Goal: Complete application form

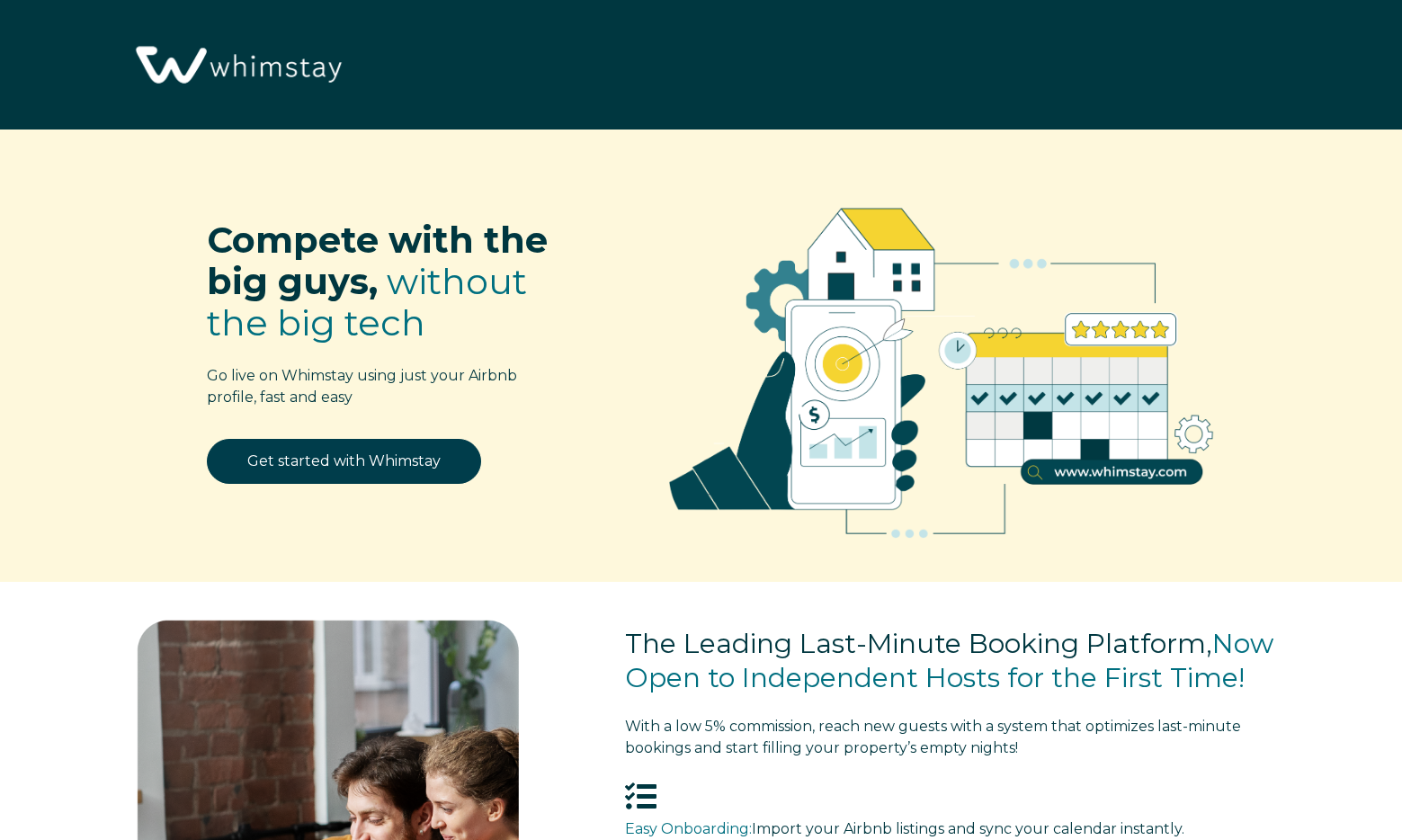
select select "US"
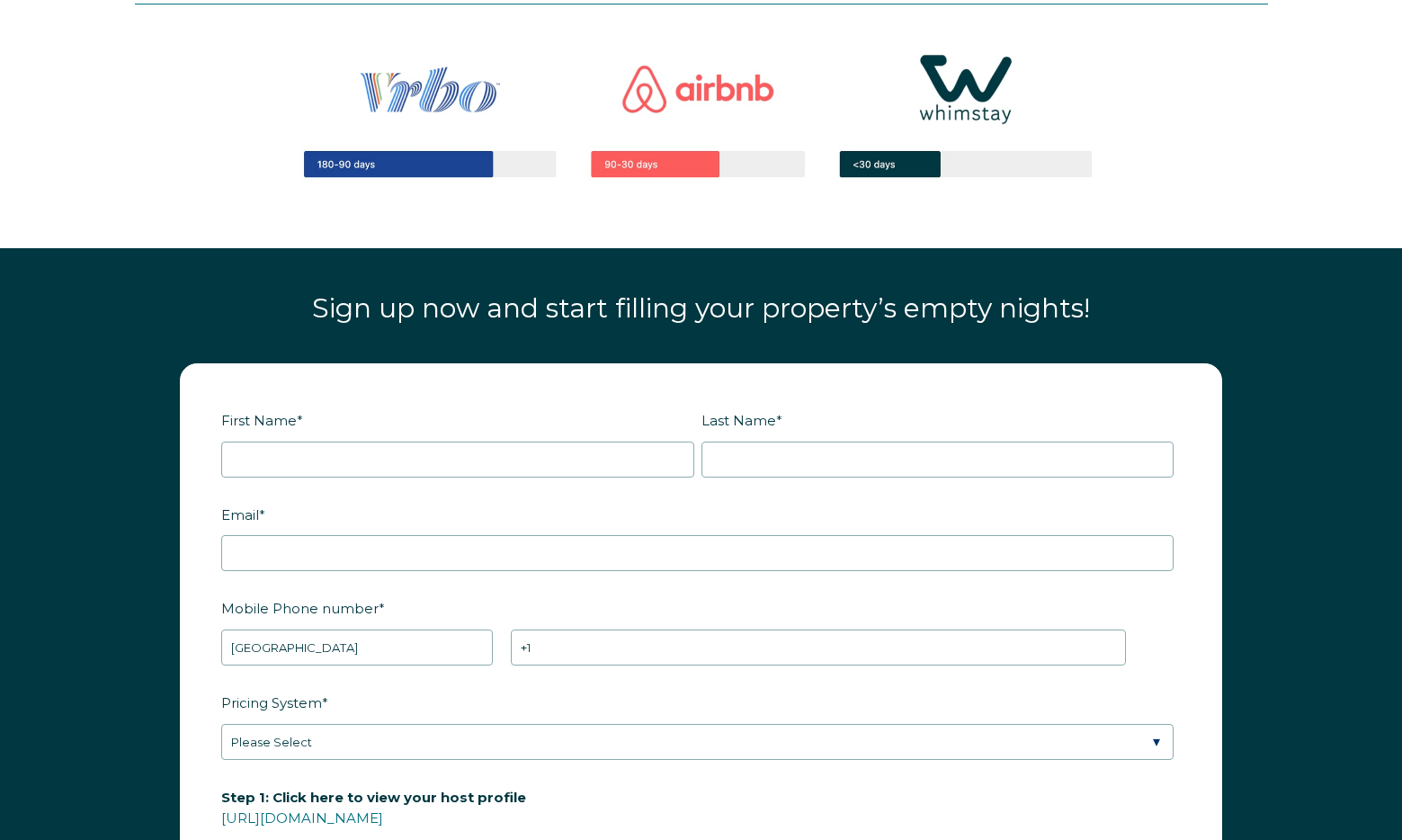
scroll to position [2258, 0]
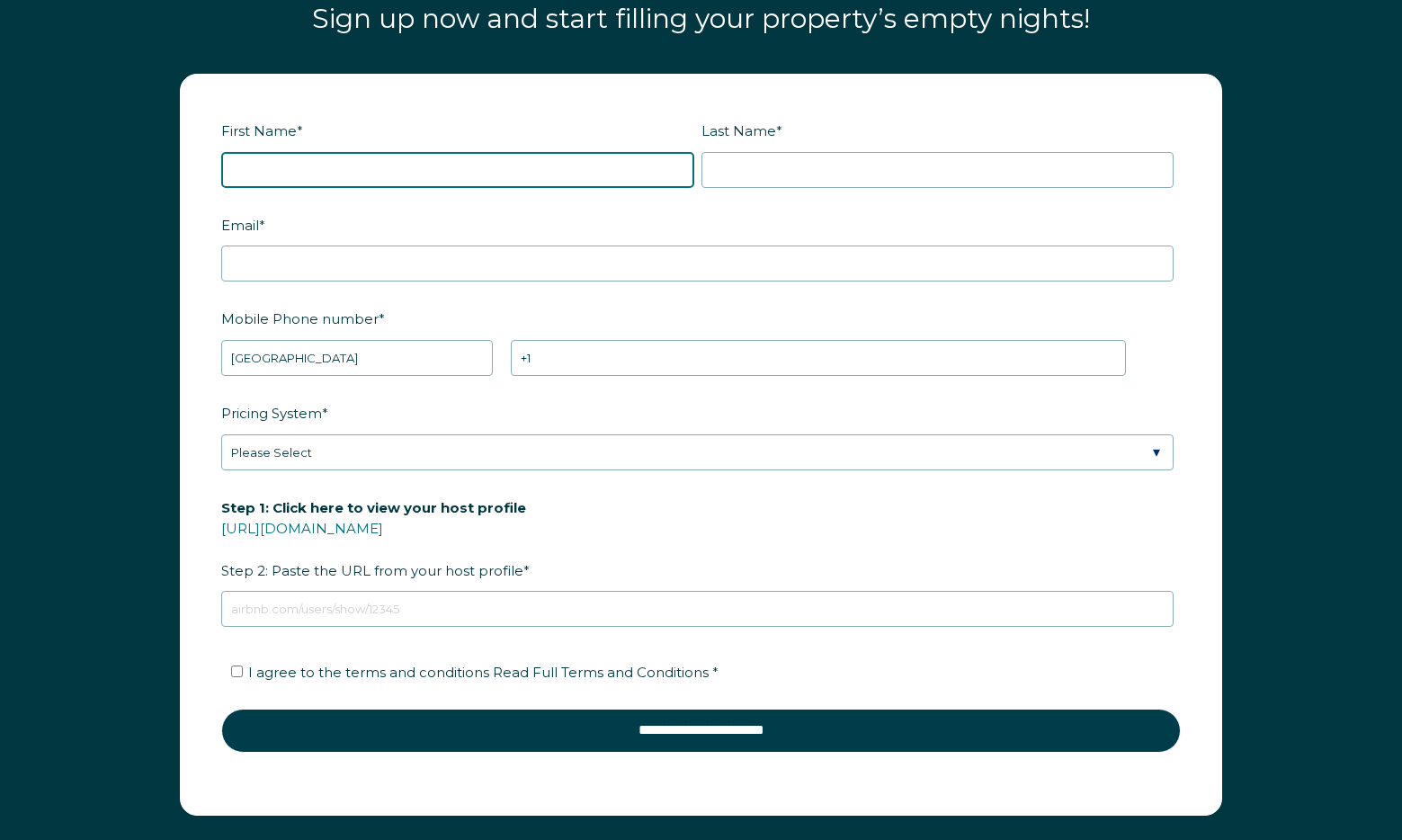
click at [481, 174] on input "First Name *" at bounding box center [458, 170] width 473 height 36
type input "Josh"
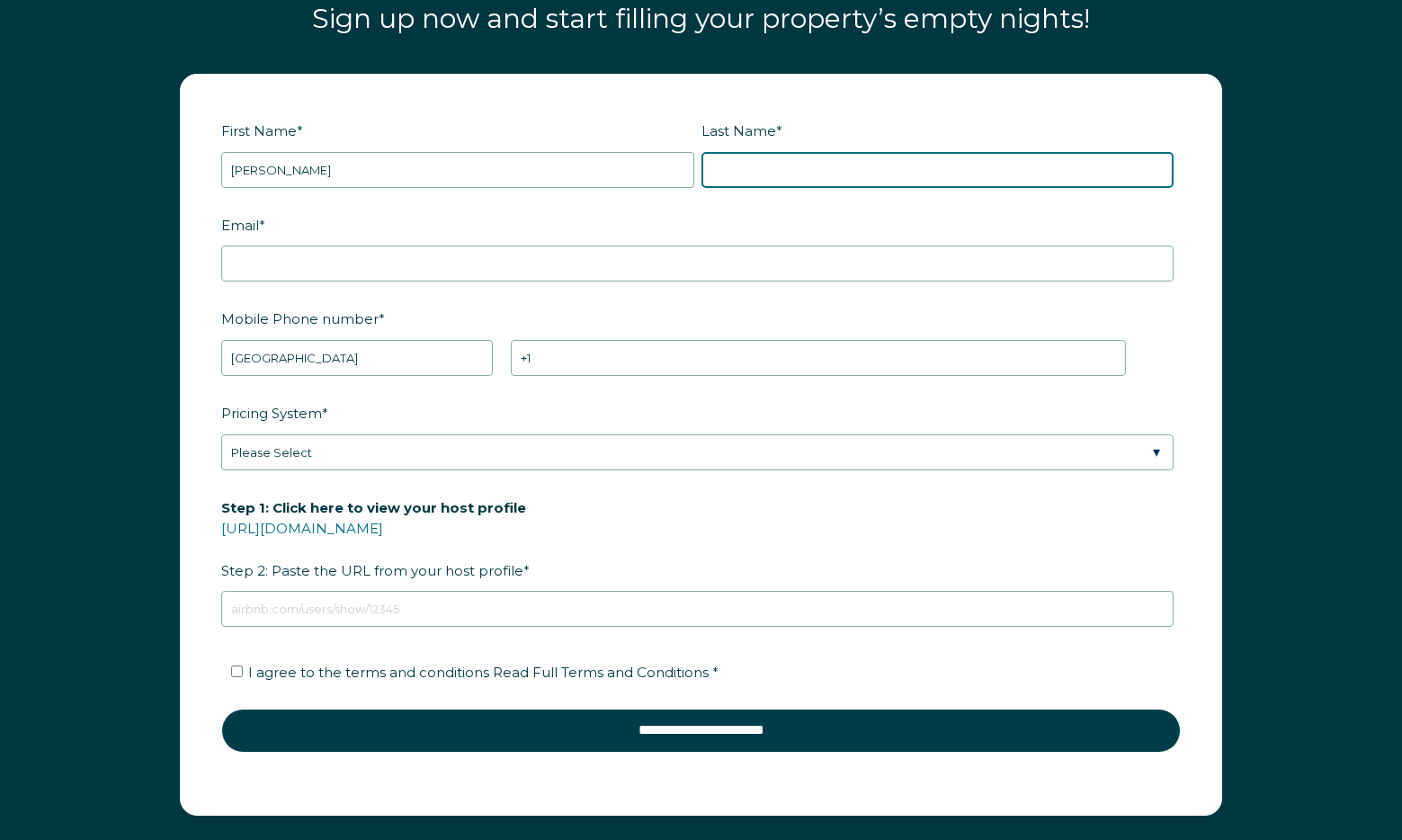
type input "Severson"
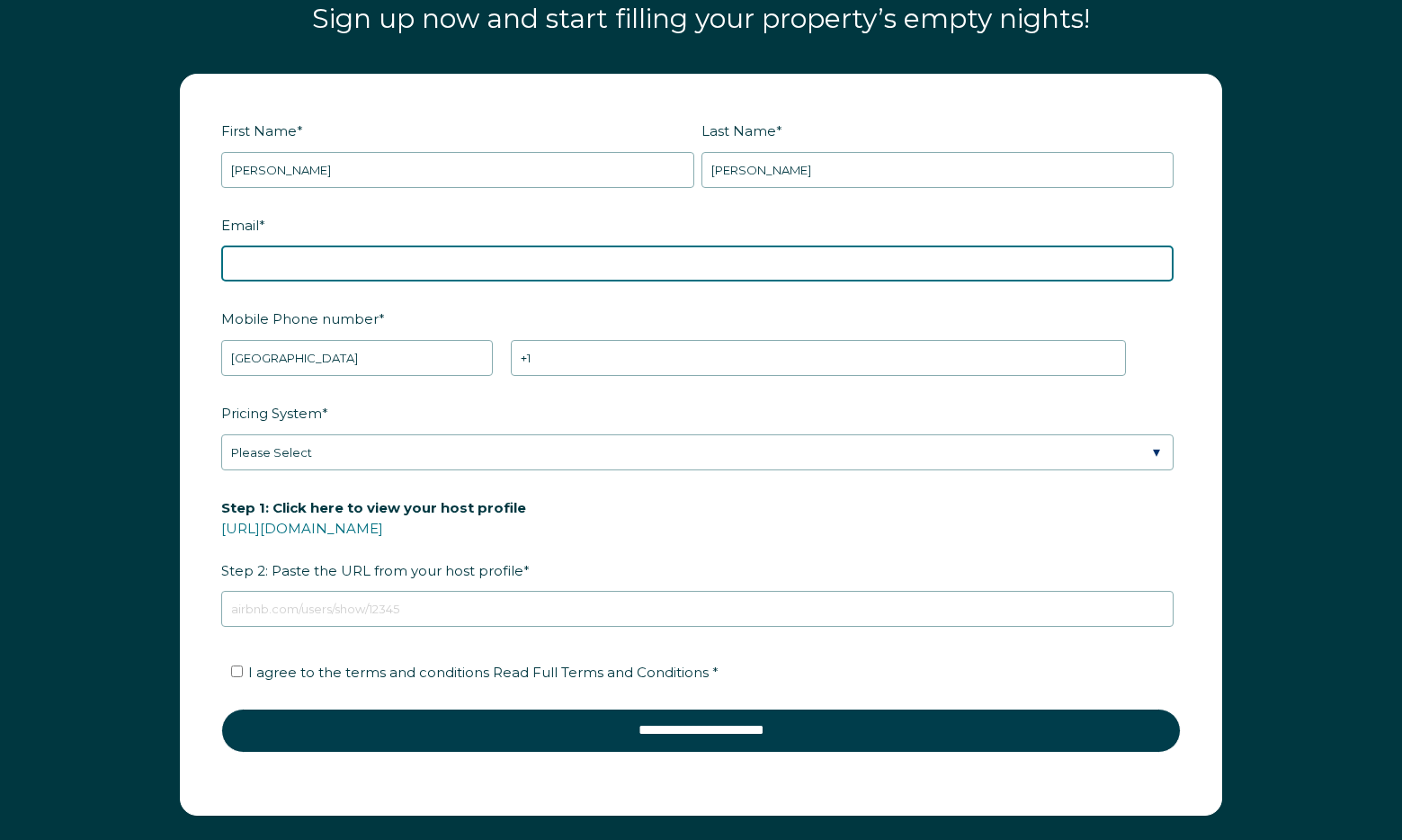
type input "joshseverson33@gmail.com"
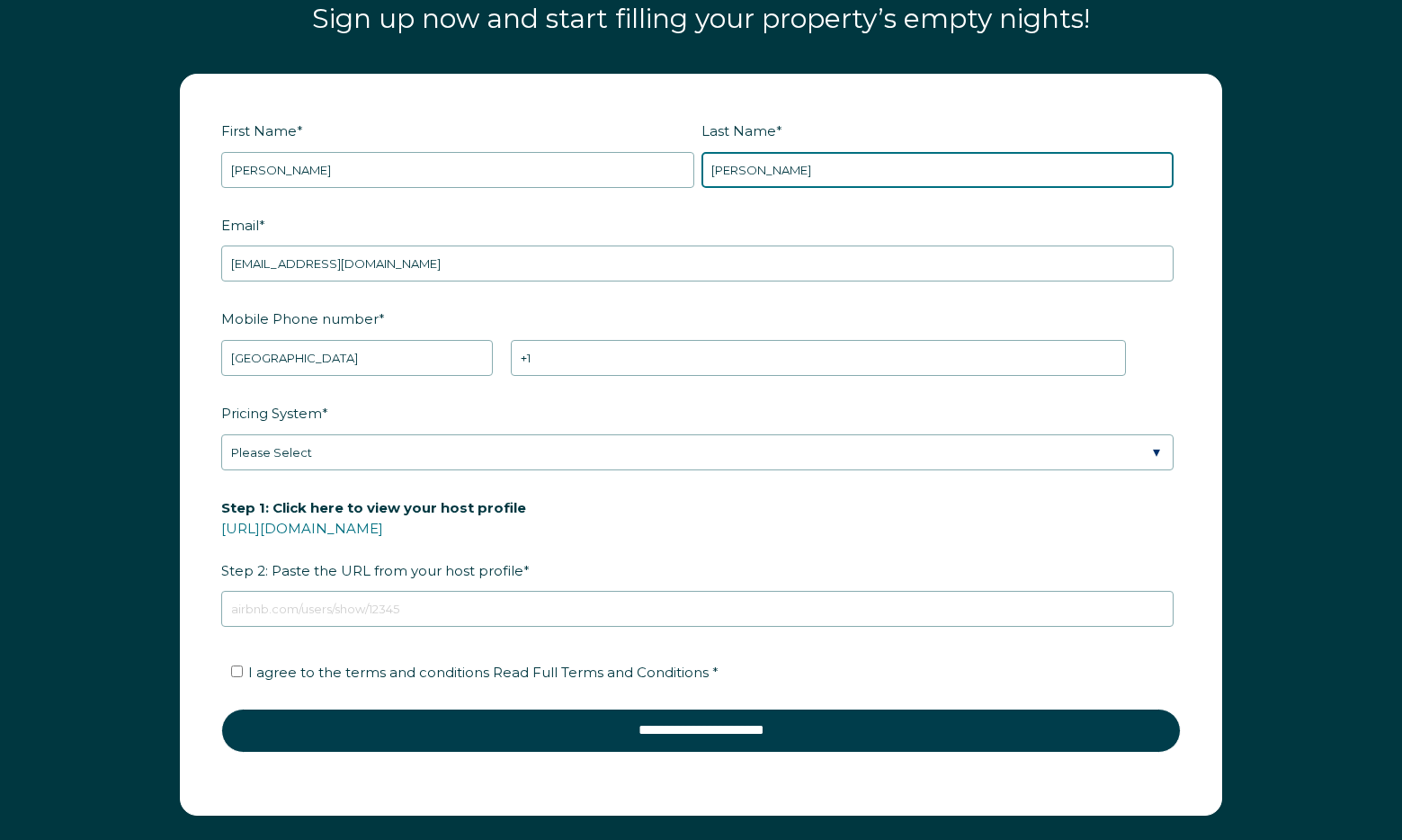
click at [720, 172] on input "Severson" at bounding box center [937, 170] width 473 height 36
click at [725, 169] on input "RBOT14" at bounding box center [937, 170] width 473 height 36
type input "RBOT14"
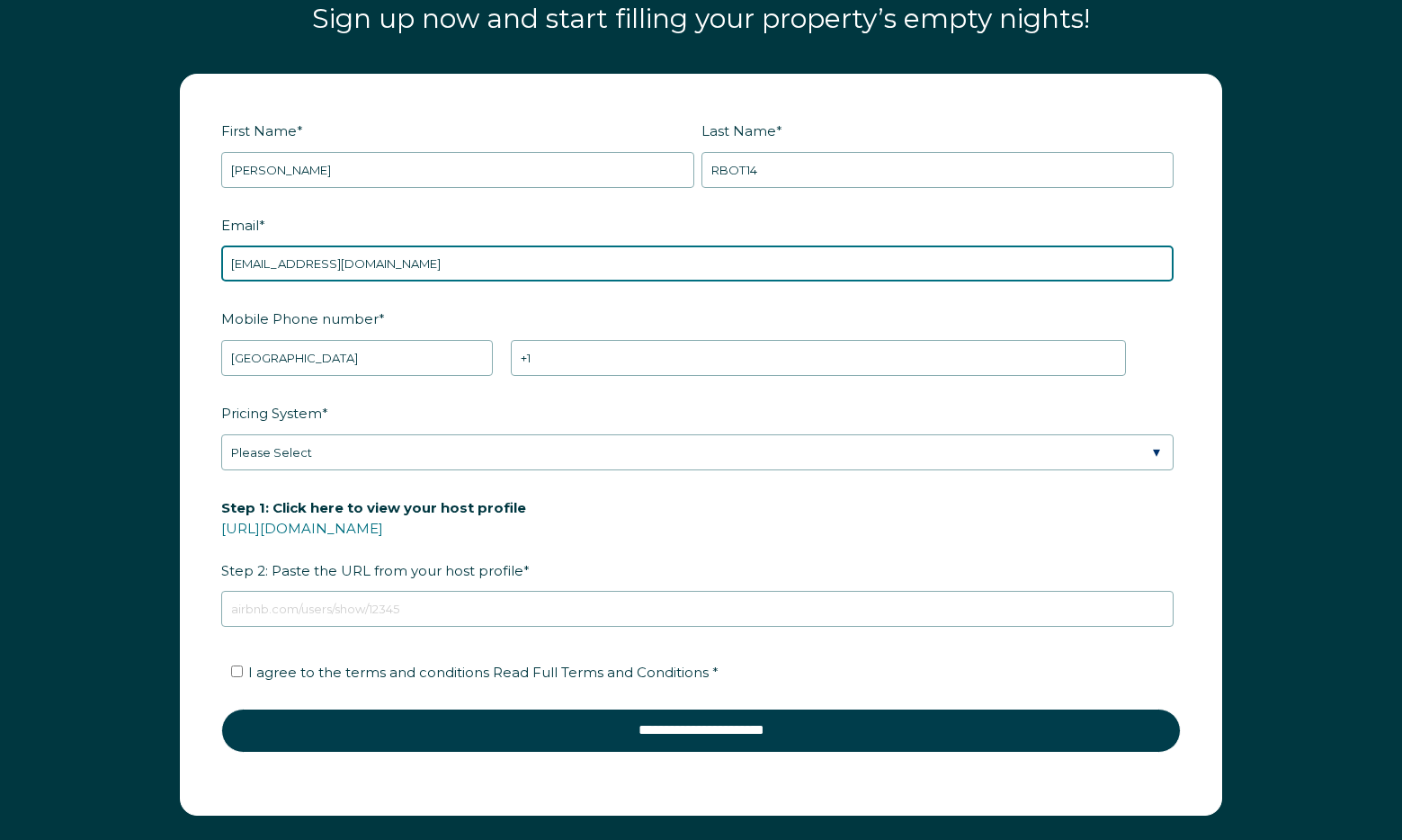
click at [319, 256] on input "joshseverson33@gmail.com" at bounding box center [697, 263] width 952 height 36
paste input "RBOT14"
type input "joshseverson33+RBOT13@gmail.com"
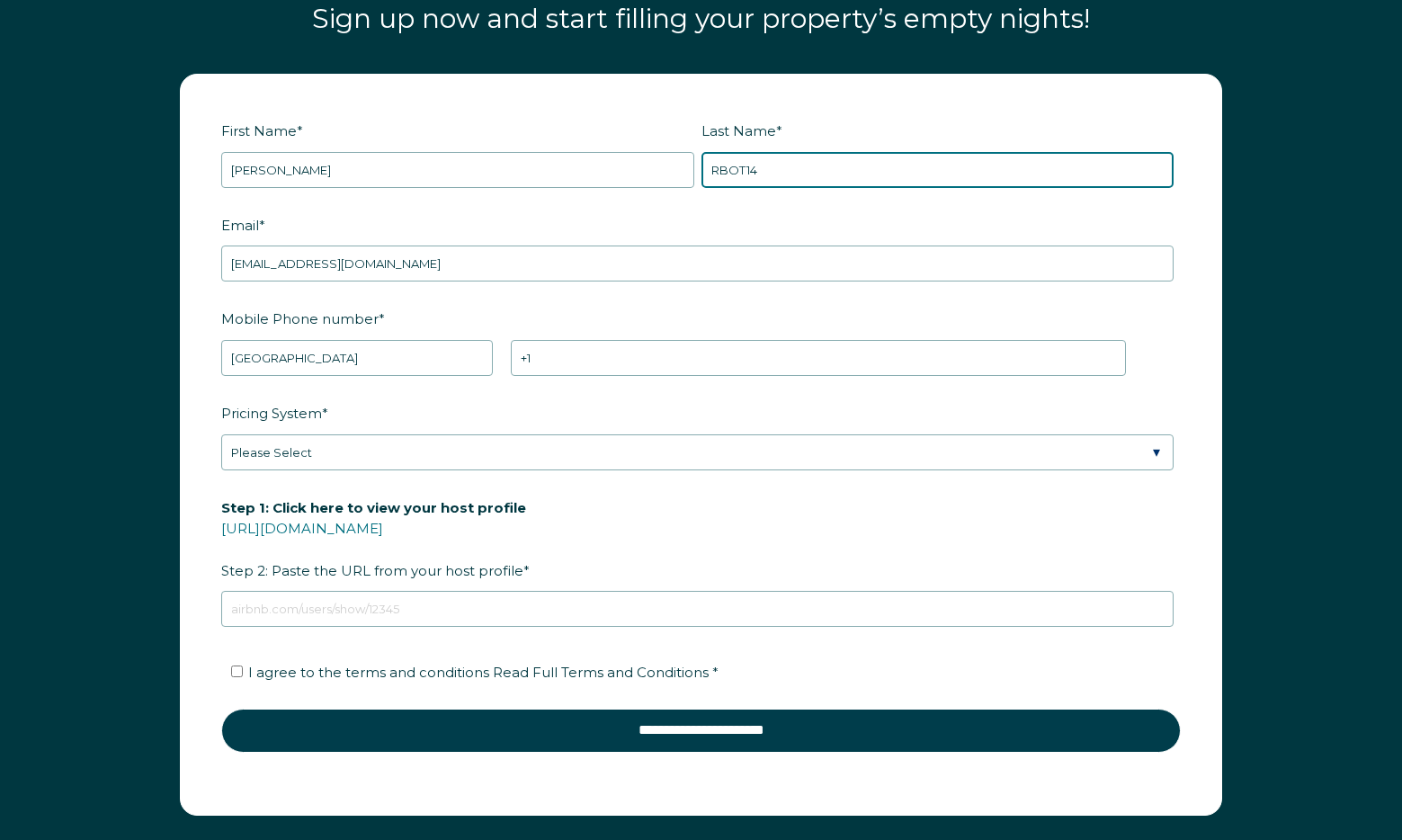
click at [920, 183] on input "RBOT14" at bounding box center [937, 170] width 473 height 36
type input "RBOT13"
click at [642, 229] on label "Email *" at bounding box center [701, 225] width 960 height 32
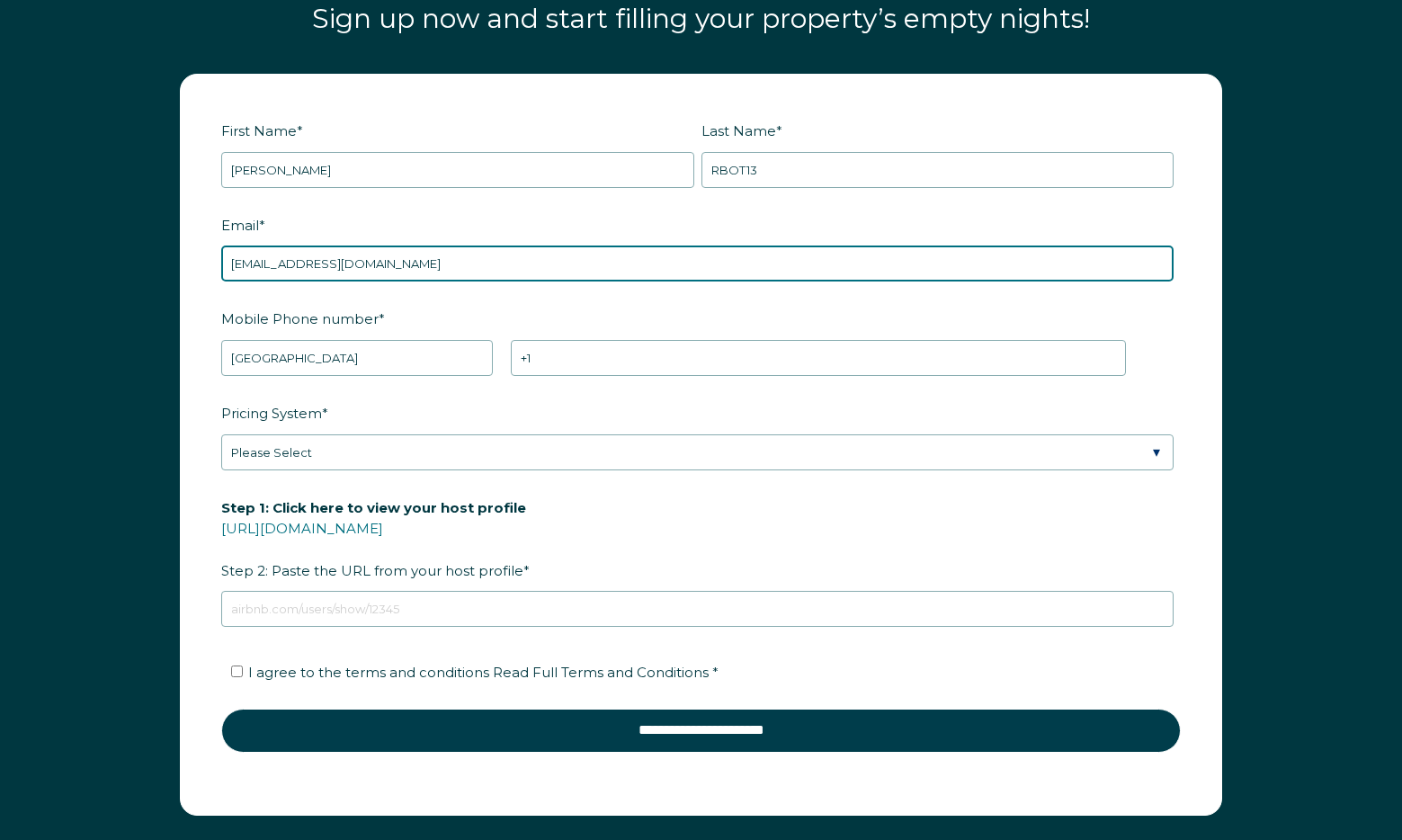
click at [642, 245] on input "joshseverson33+RBOT13@gmail.com" at bounding box center [697, 263] width 952 height 36
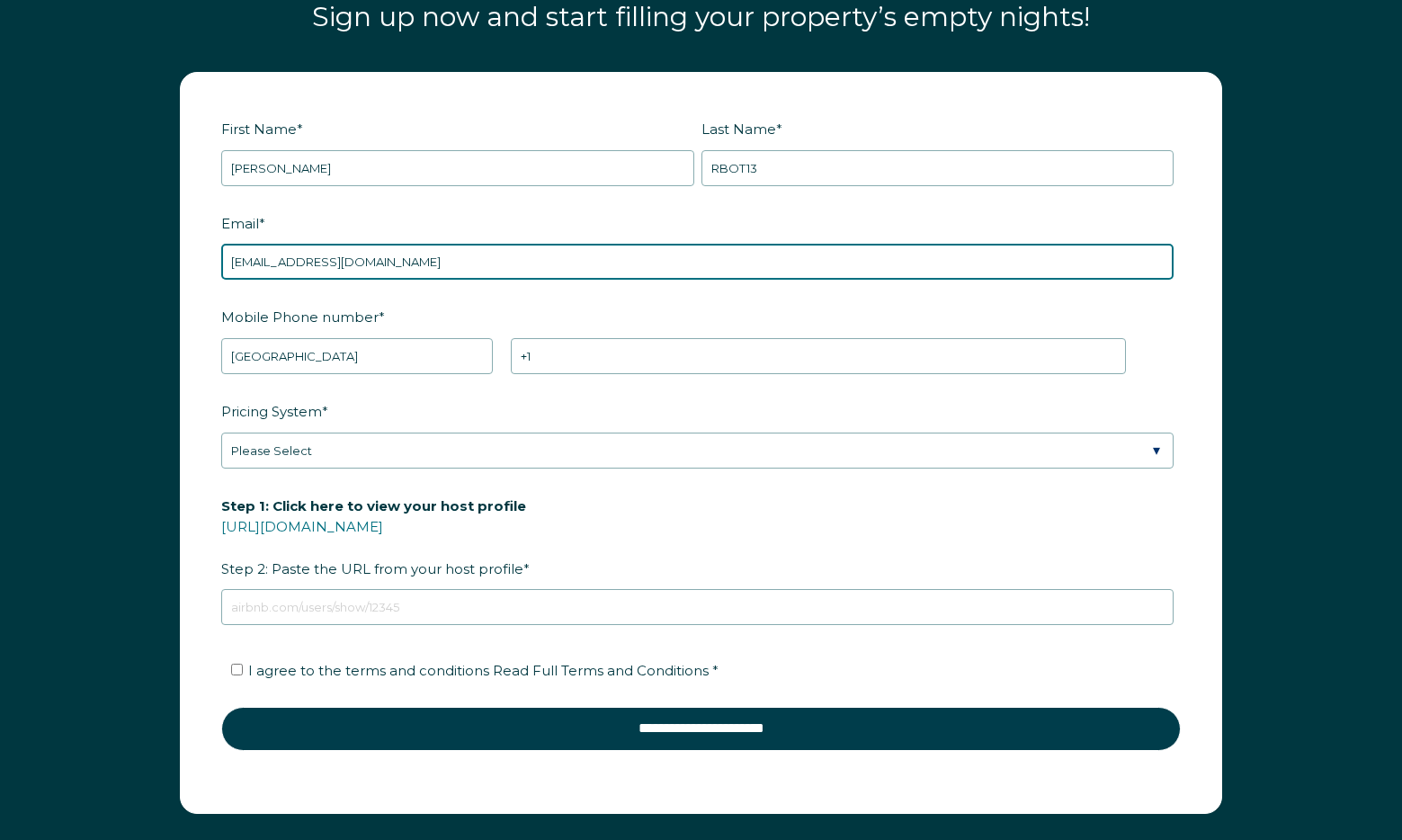
scroll to position [2260, 0]
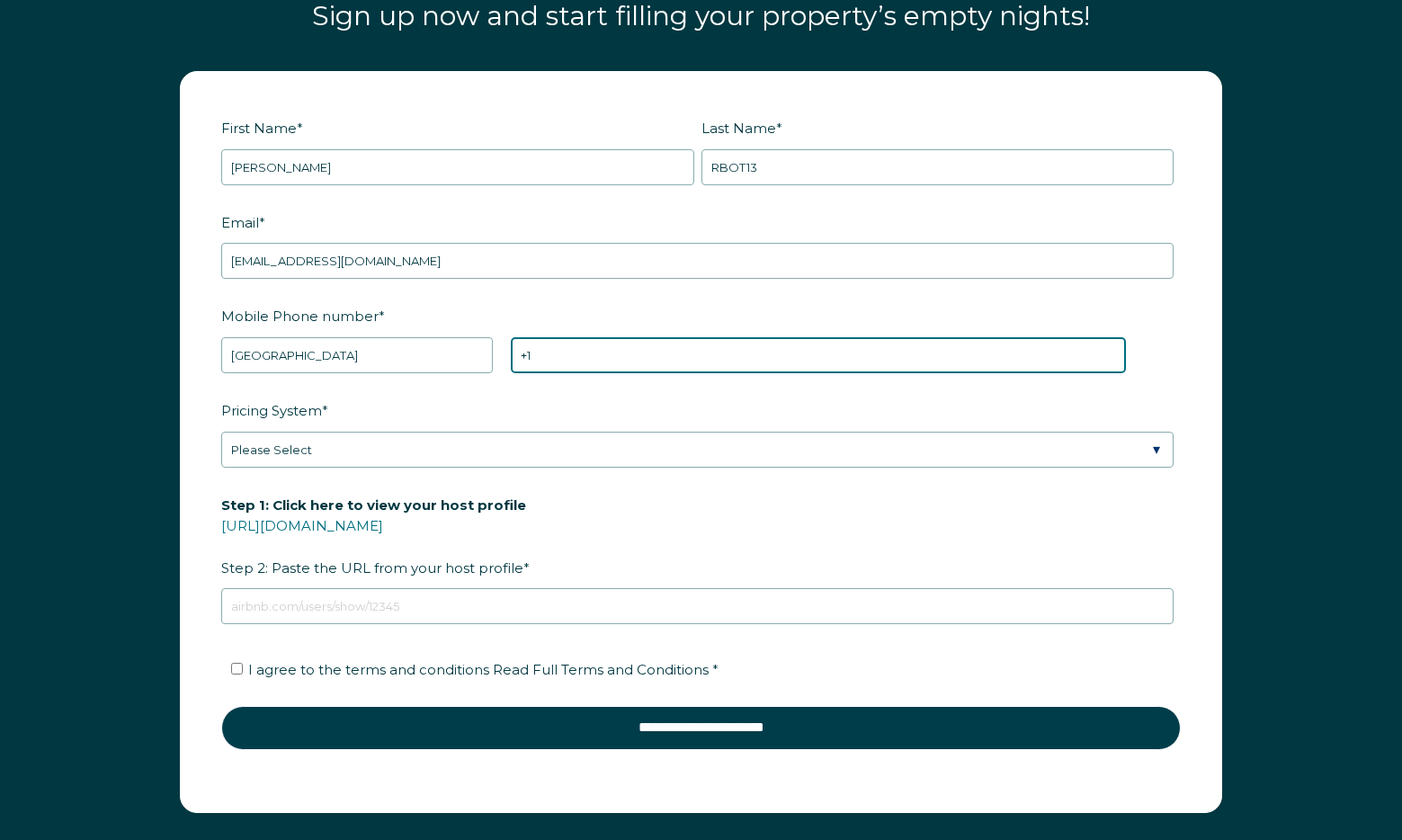
click at [605, 370] on input "+1" at bounding box center [819, 355] width 615 height 36
type input "+1 656453211"
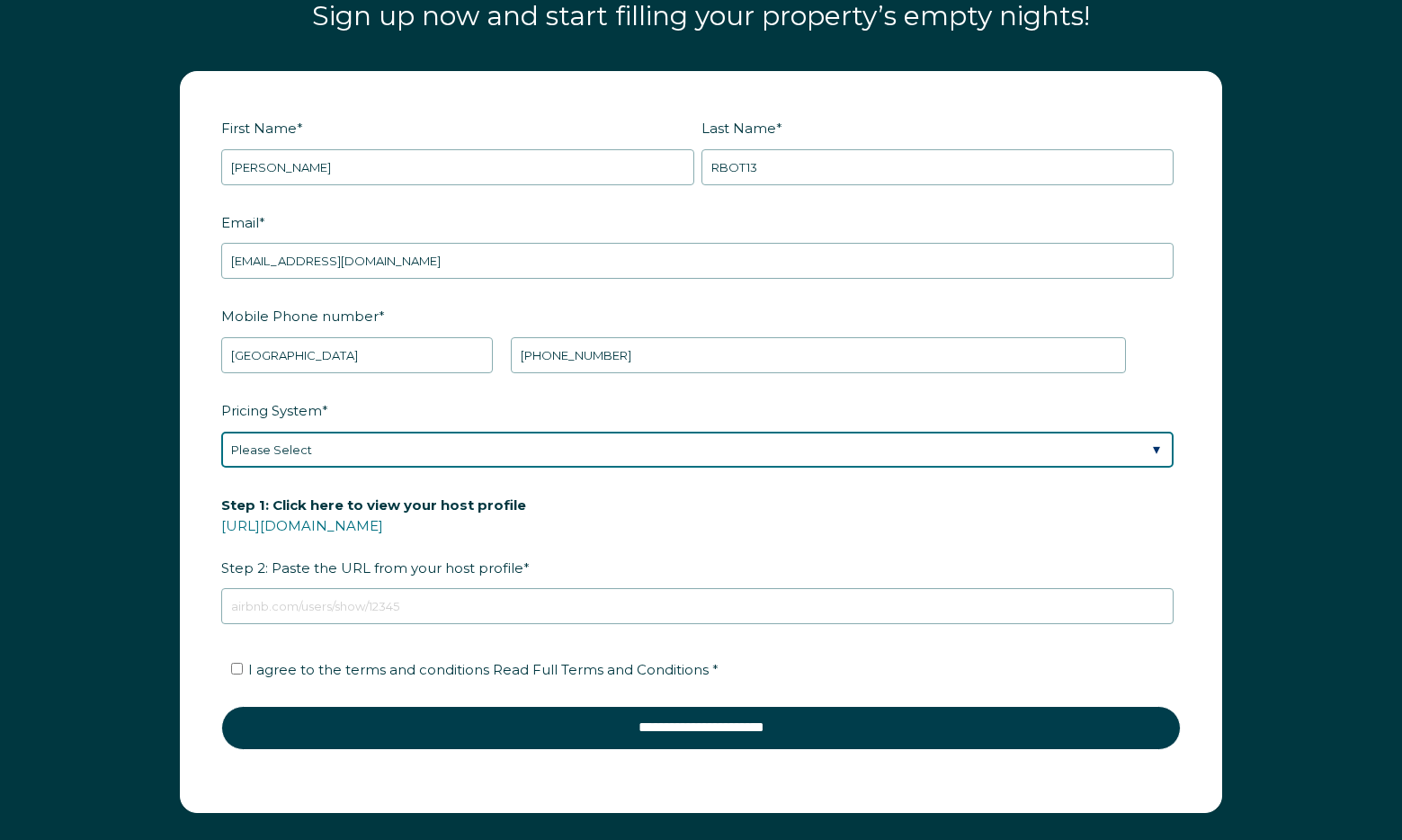
click at [572, 439] on select "Please Select Manual Airbnb Smart Pricing PriceLabs Wheelhouse Beyond Pricing 3…" at bounding box center [697, 449] width 952 height 36
select select "PriceLabs"
click at [222, 431] on select "Please Select Manual Airbnb Smart Pricing PriceLabs Wheelhouse Beyond Pricing 3…" at bounding box center [697, 449] width 952 height 36
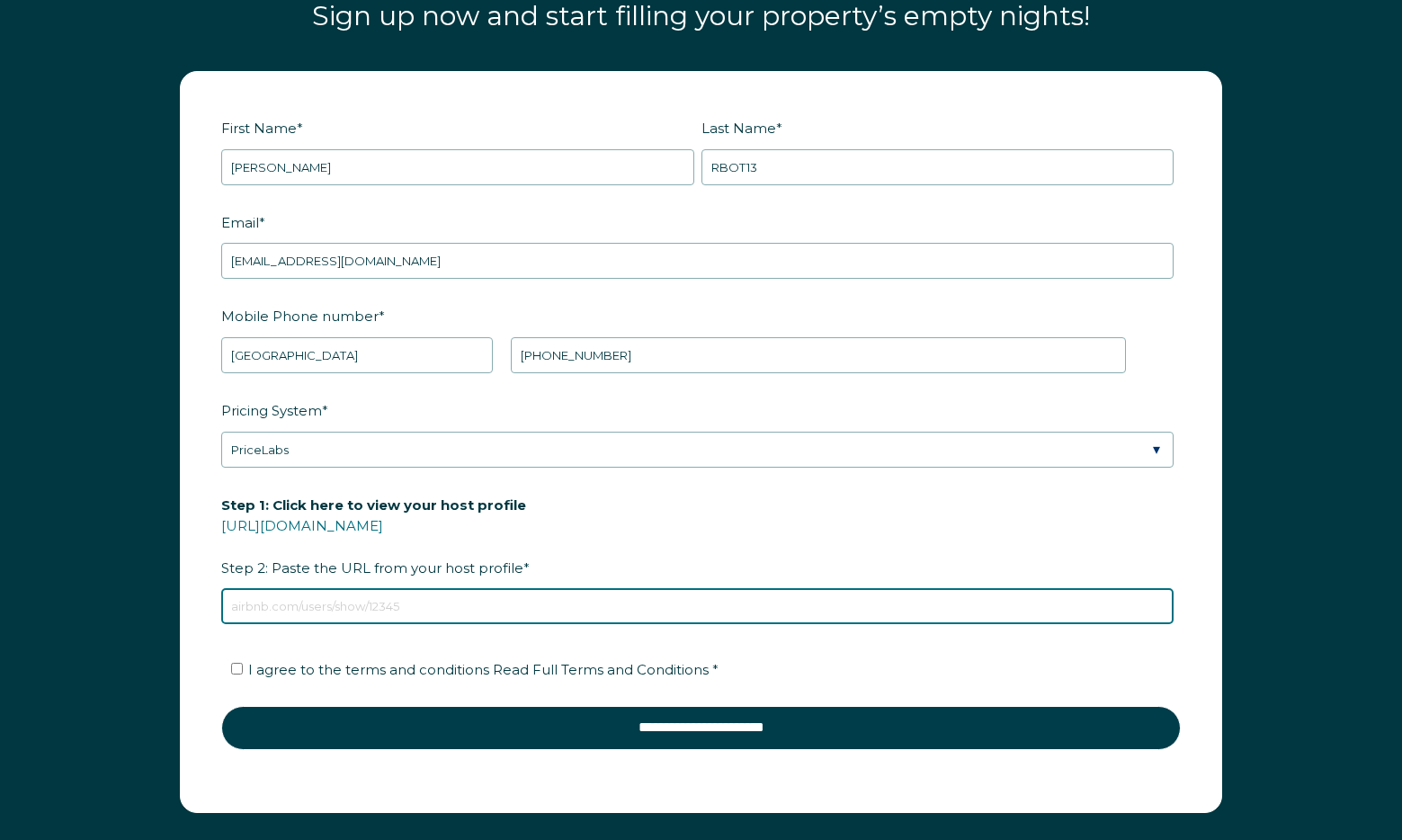
click at [462, 611] on input "Step 1: Click here to view your host profile https://www.airbnb.com/users/show/…" at bounding box center [697, 606] width 952 height 36
type input "https://salespage.whimstay.com/rent_by_owner"
click at [463, 621] on input "https://salespage.whimstay.com/rent_by_owner" at bounding box center [697, 606] width 952 height 36
click at [477, 602] on input "https://salespage.whimstay.com/rent_by_owner" at bounding box center [697, 606] width 952 height 36
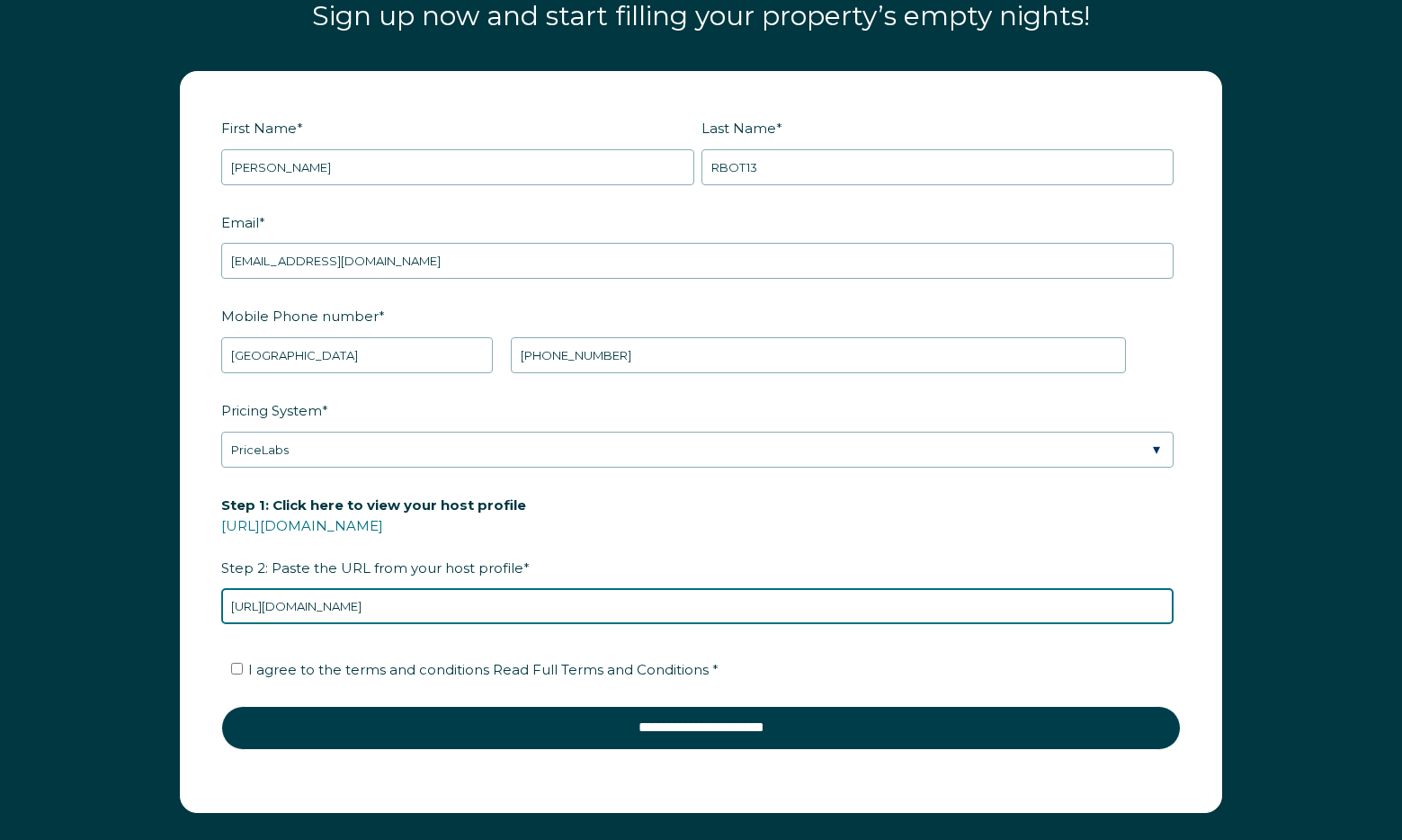
click at [477, 603] on input "https://salespage.whimstay.com/rent_by_owner" at bounding box center [697, 606] width 952 height 36
drag, startPoint x: 480, startPoint y: 601, endPoint x: 512, endPoint y: 601, distance: 32.0
click at [487, 601] on input "Step 1: Click here to view your host profile https://www.airbnb.com/users/show/…" at bounding box center [697, 606] width 952 height 36
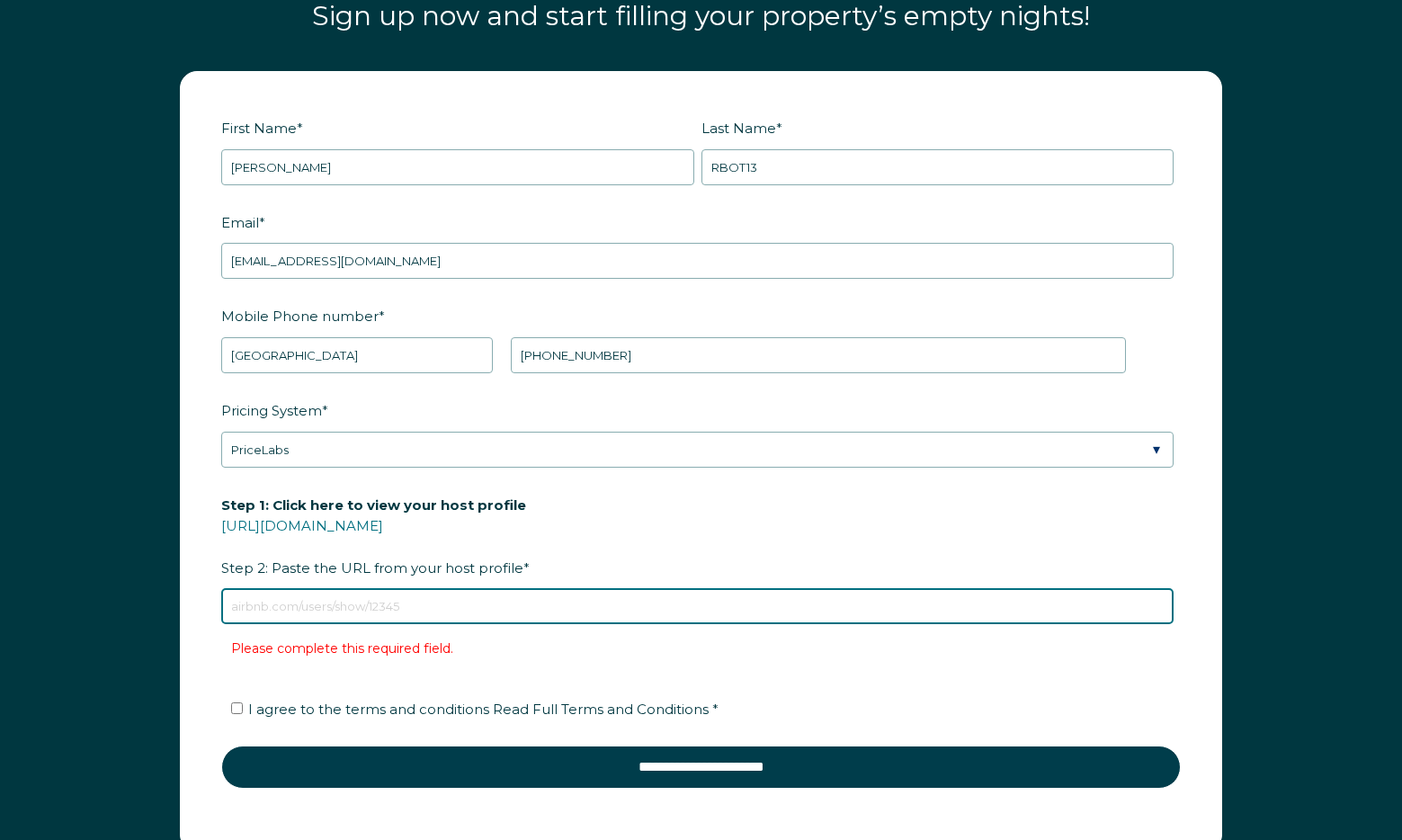
type input "https://www.airbnb.com/users/show/224424550"
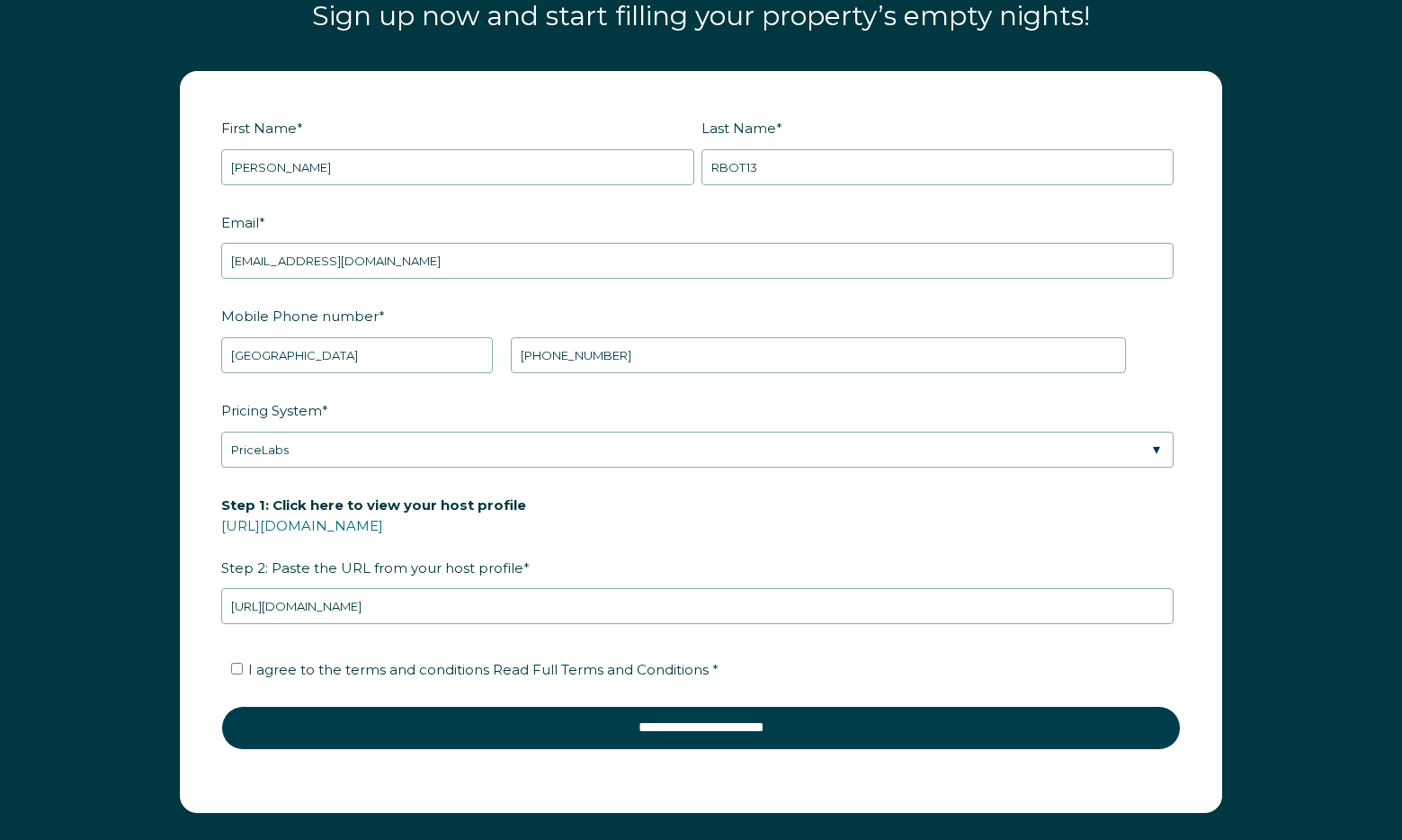
click at [352, 675] on span "I agree to the terms and conditions Read Full Terms and Conditions *" at bounding box center [483, 669] width 470 height 17
click at [242, 675] on input "I agree to the terms and conditions Read Full Terms and Conditions *" at bounding box center [237, 668] width 12 height 12
checkbox input "true"
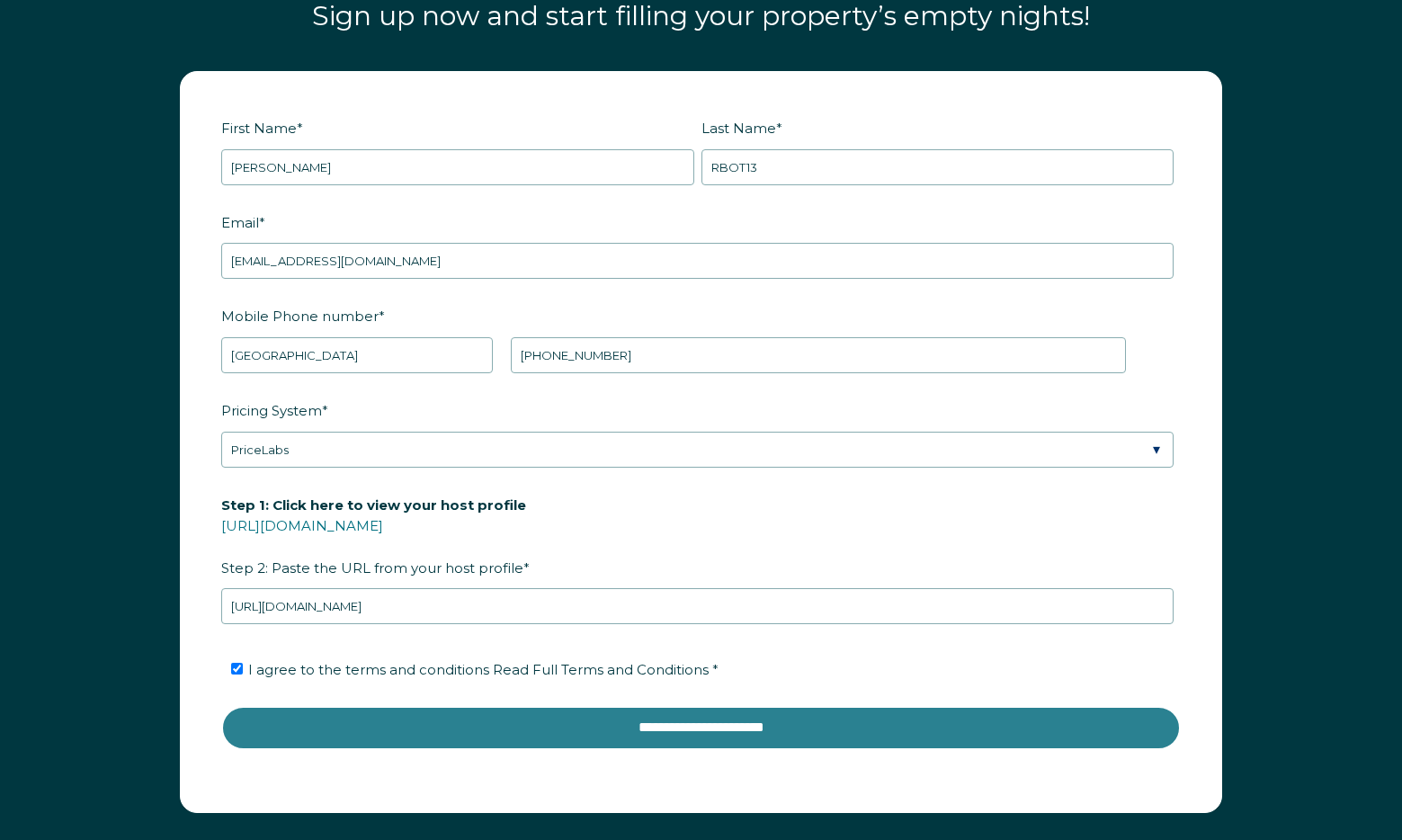
click at [528, 739] on input "**********" at bounding box center [701, 727] width 960 height 43
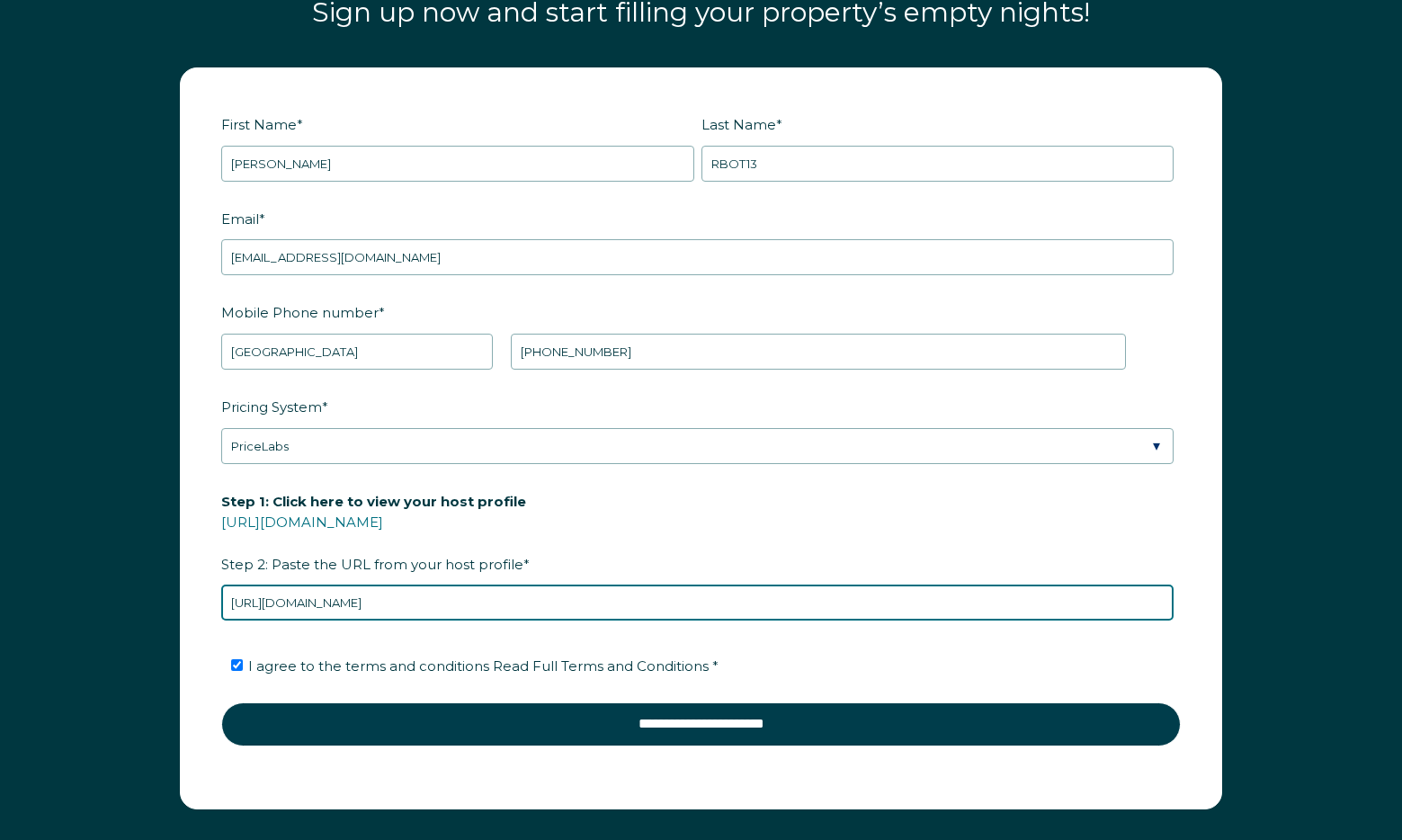
click at [527, 606] on input "https://www.airbnb.com/users/show/224424550" at bounding box center [697, 602] width 952 height 36
click at [526, 604] on input "https://www.airbnb.com/users/show/224424550" at bounding box center [697, 602] width 952 height 36
click at [525, 604] on input "https://www.airbnb.com/users/show/224424550" at bounding box center [697, 602] width 952 height 36
click at [526, 600] on input "https://www.airbnb.com/users/show/224424550" at bounding box center [697, 602] width 952 height 36
click at [525, 600] on input "https://www.airbnb.com/users/show/224424550" at bounding box center [697, 602] width 952 height 36
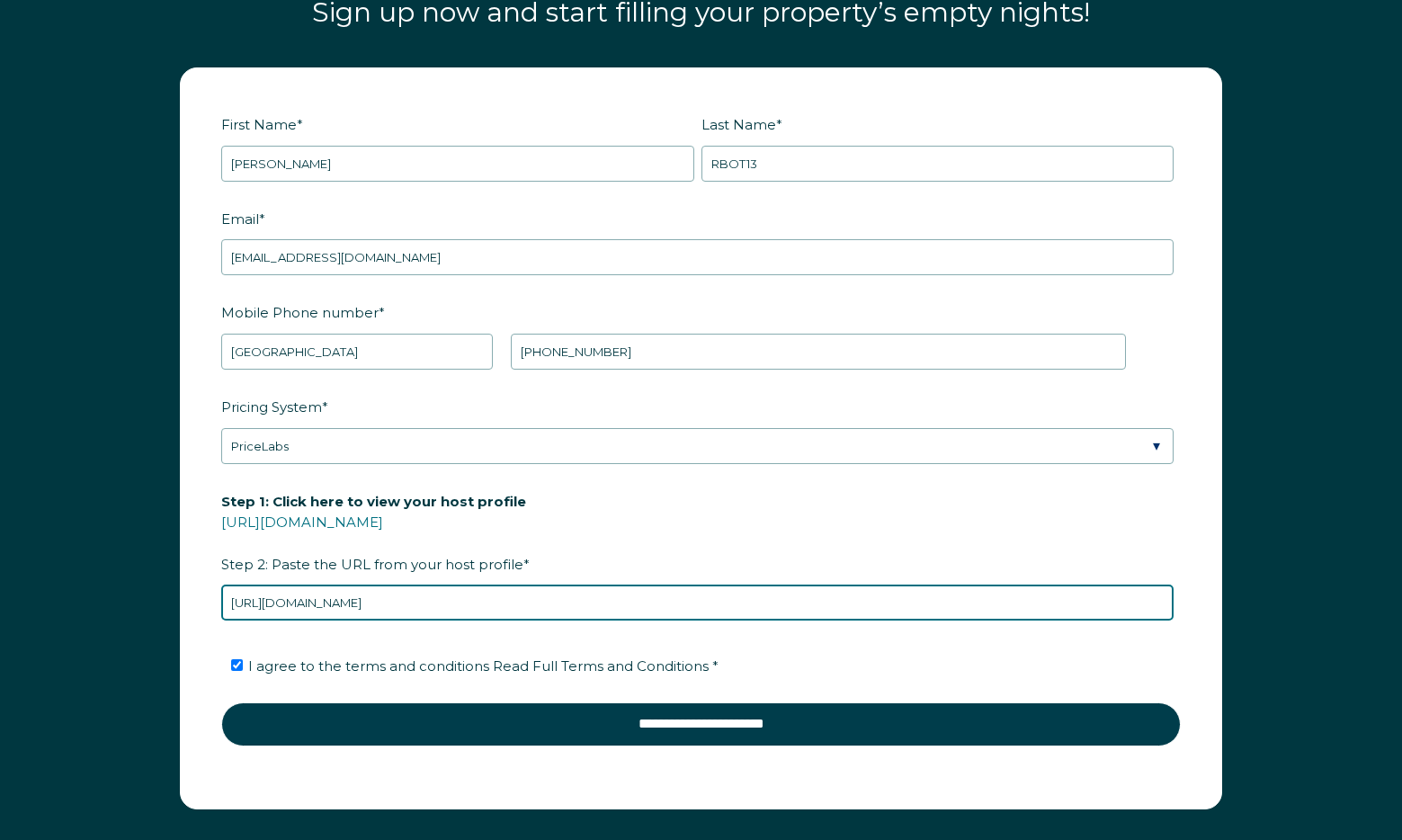
click at [525, 600] on input "https://www.airbnb.com/users/show/224424550" at bounding box center [697, 602] width 952 height 36
paste input "117825575"
type input "https://www.airbnb.com/users/show/117825575"
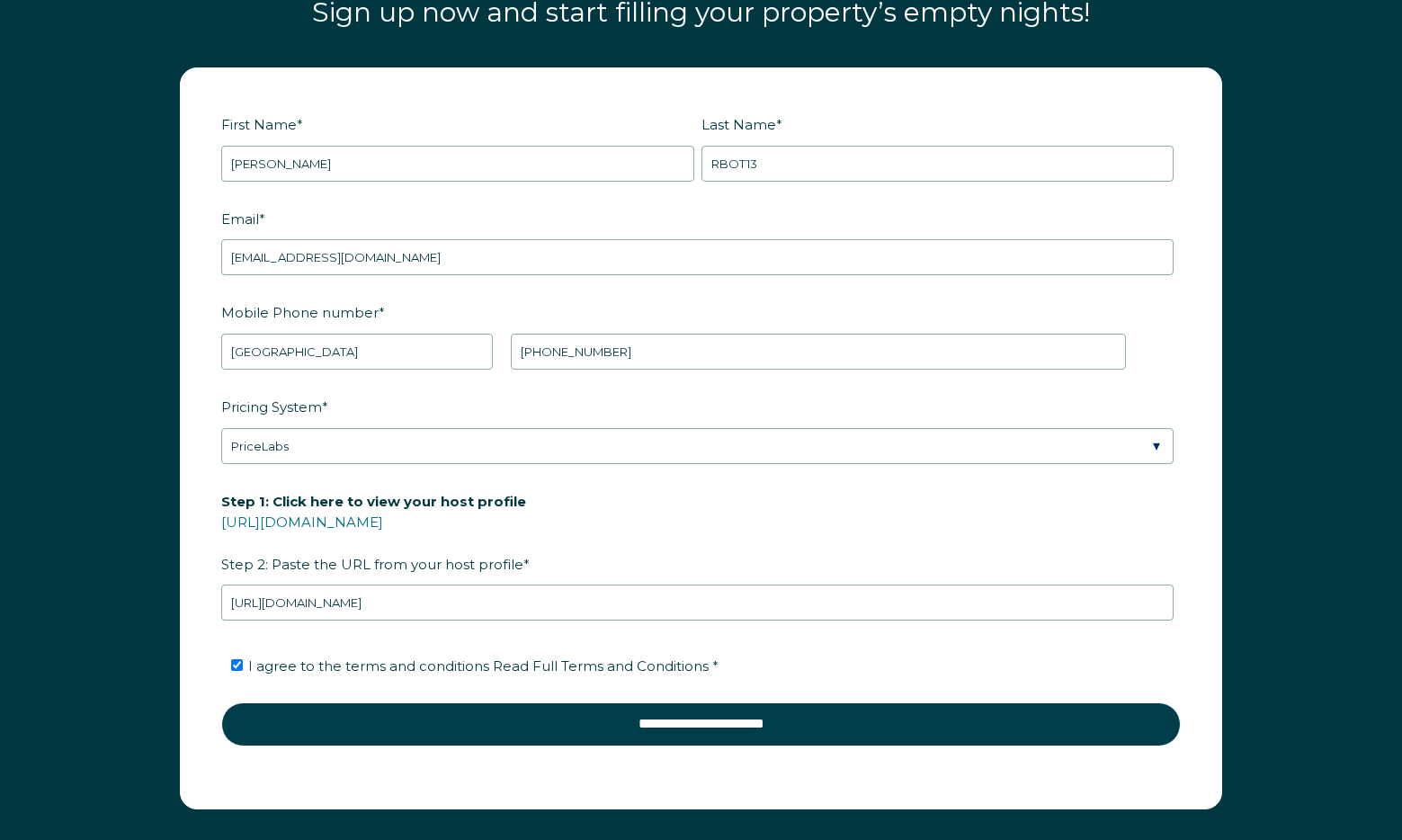
click at [622, 750] on form "First Name * Josh Last Name * RBOT13 RBO Token Company ID Referrer Code Dialer …" at bounding box center [701, 439] width 1040 height 740
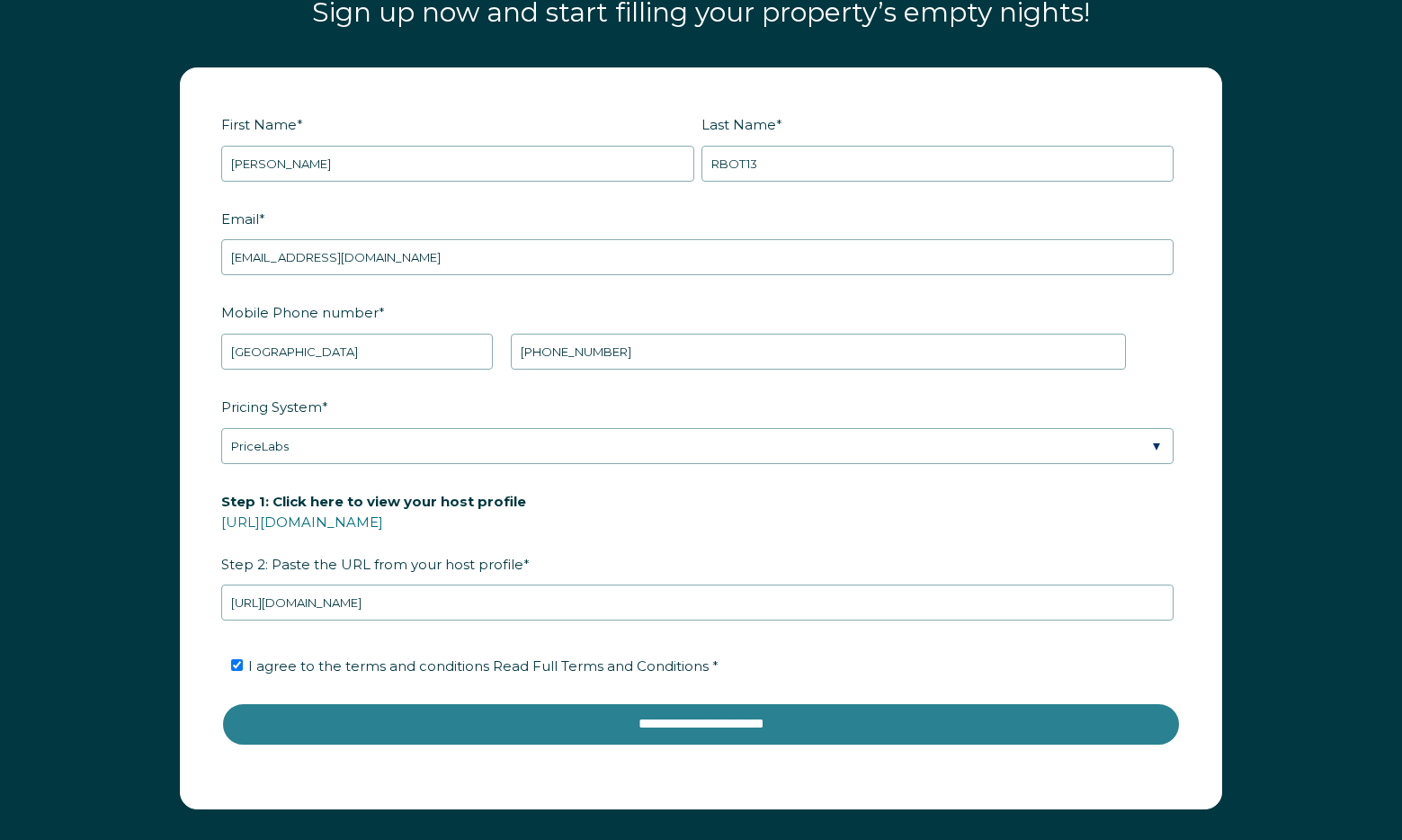
click at [627, 725] on input "**********" at bounding box center [701, 723] width 960 height 43
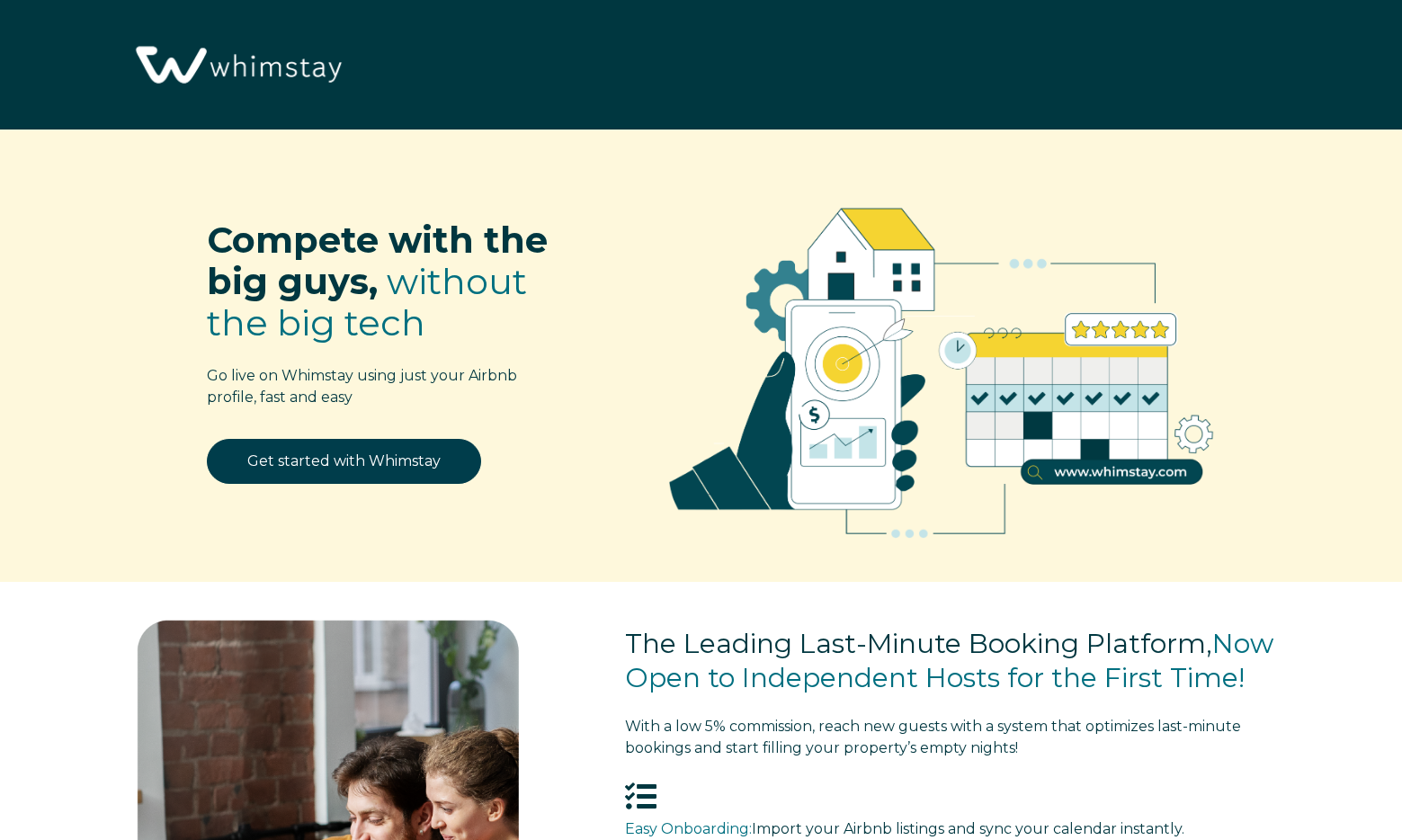
select select "US"
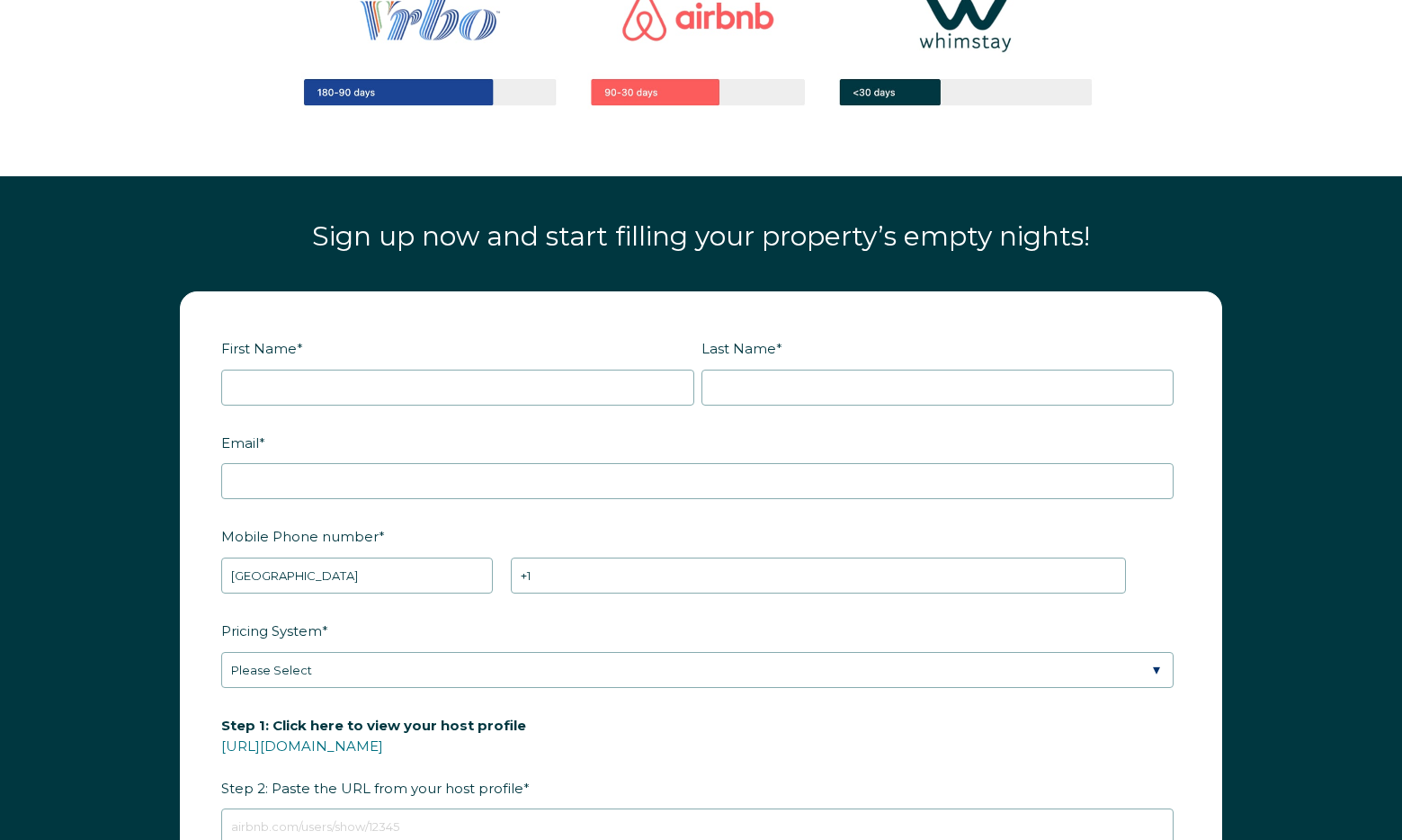
scroll to position [1991, 0]
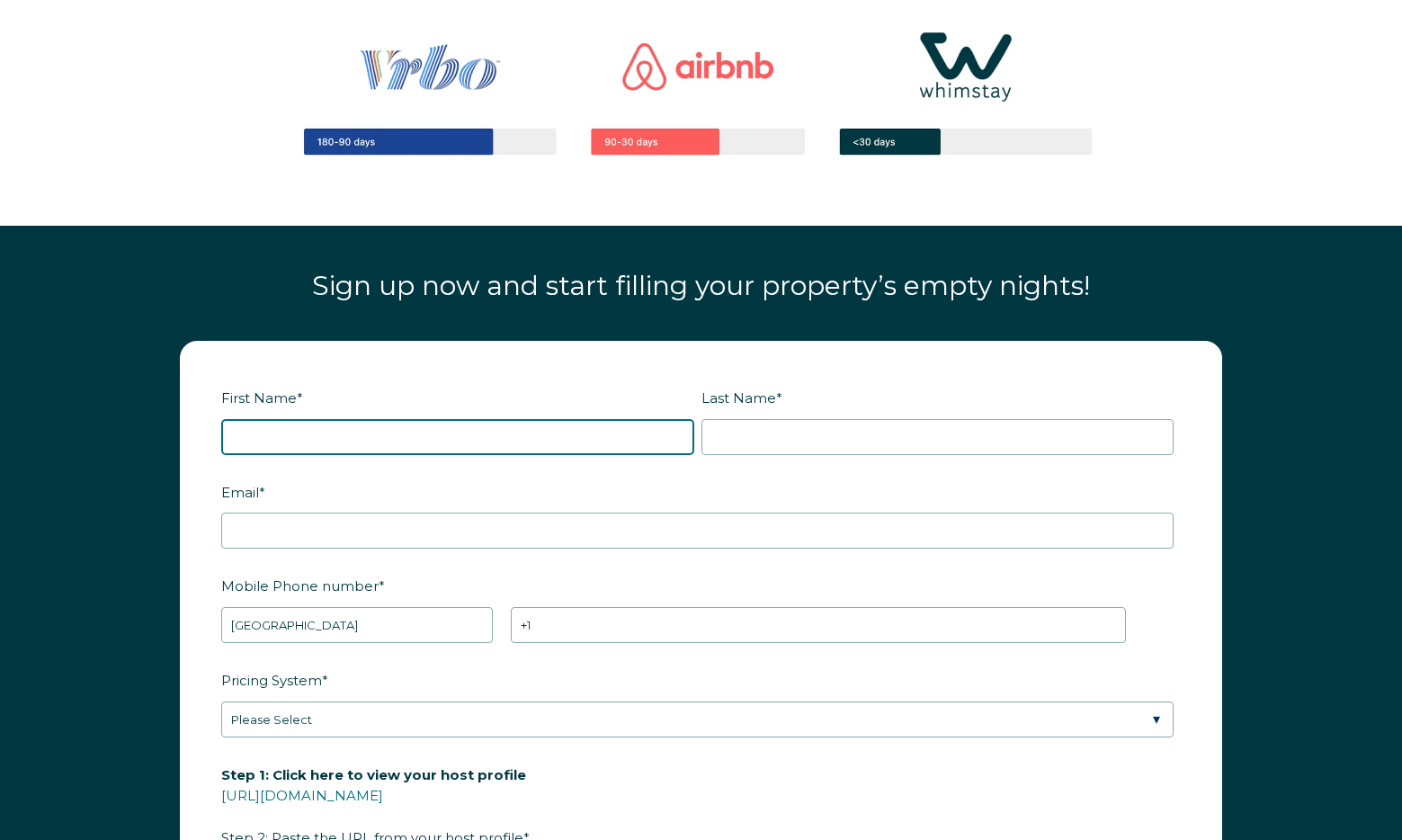
click at [396, 435] on input "First Name *" at bounding box center [458, 437] width 473 height 36
type input "Josh"
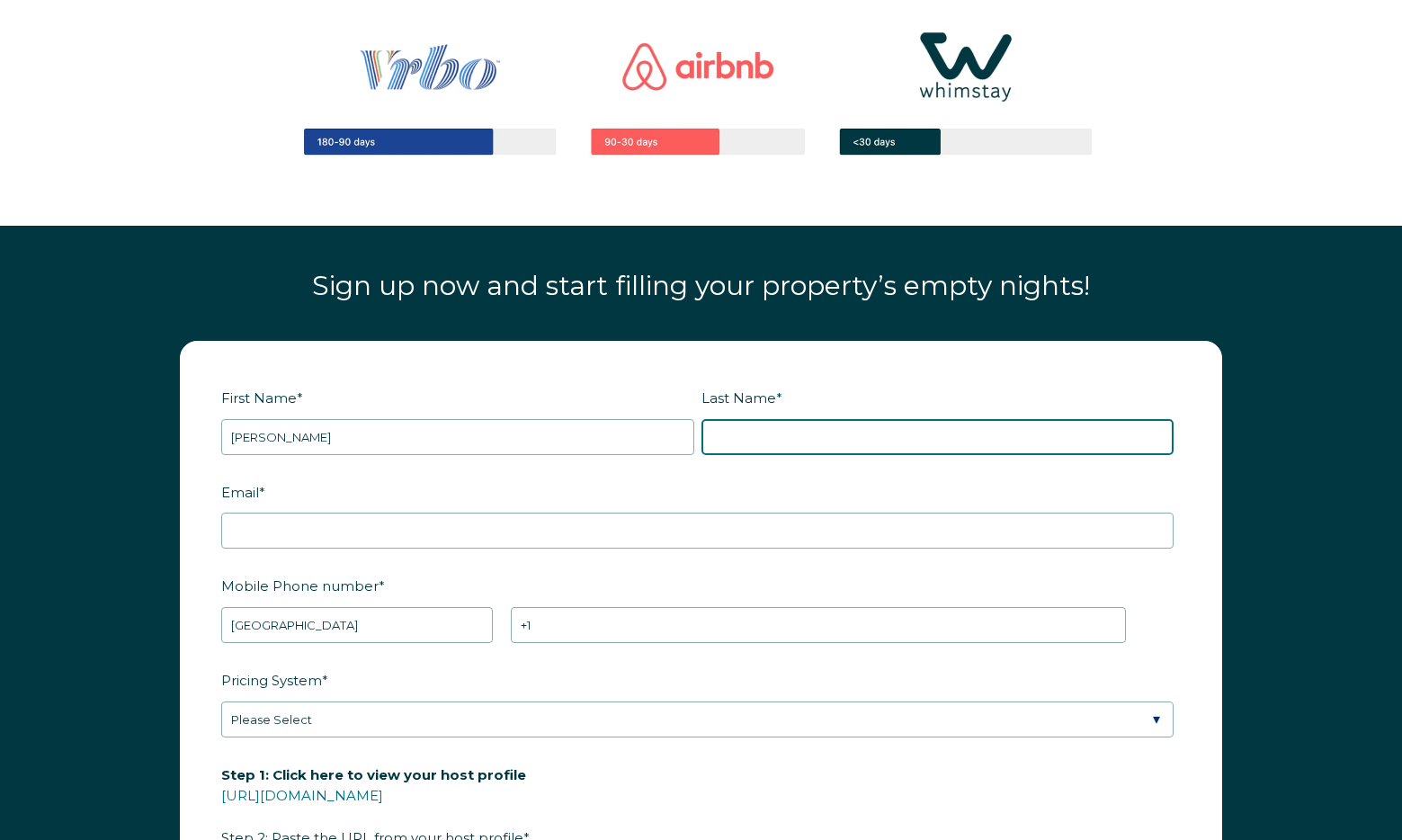
type input "Severson"
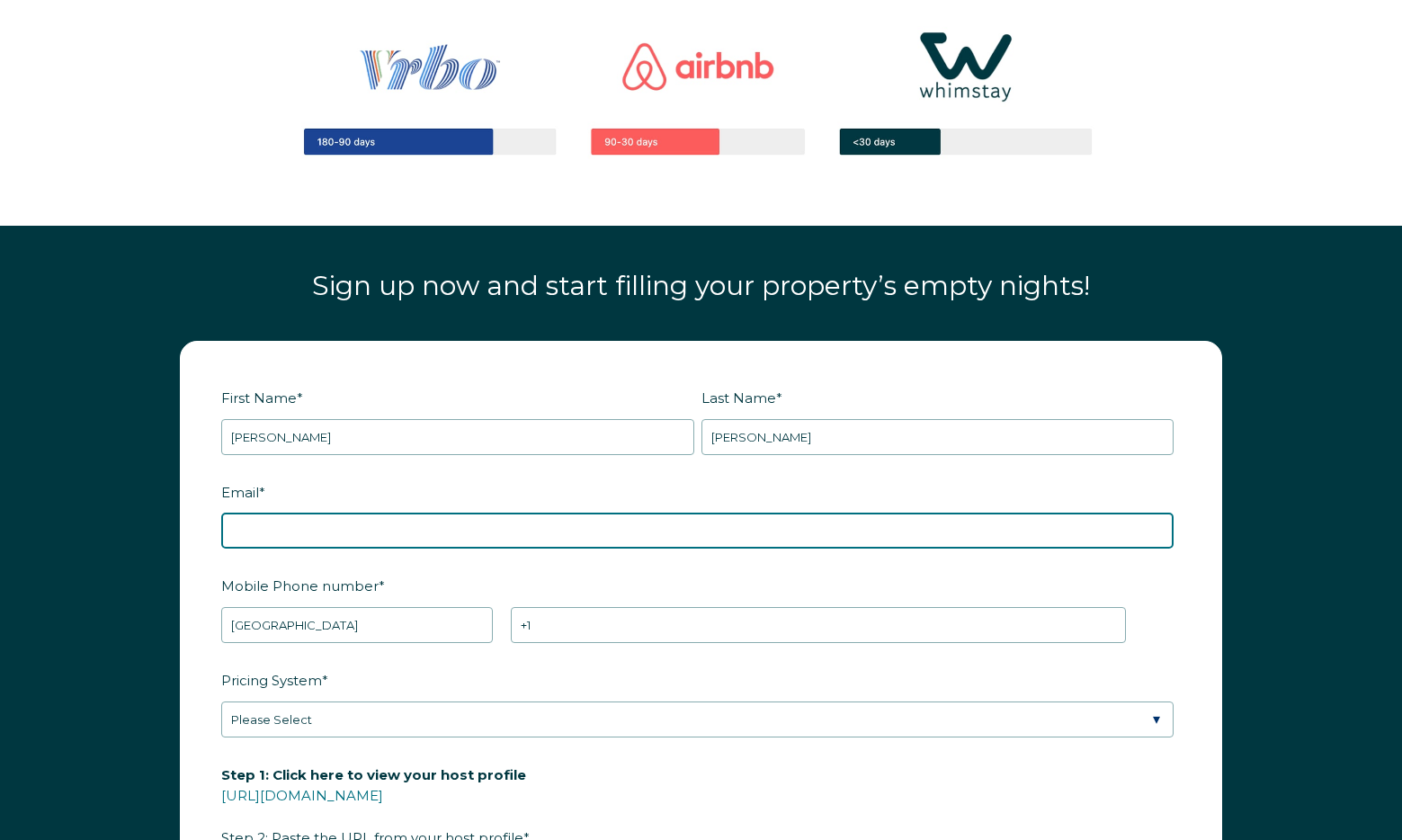
type input "joshseverson33@gmail.com"
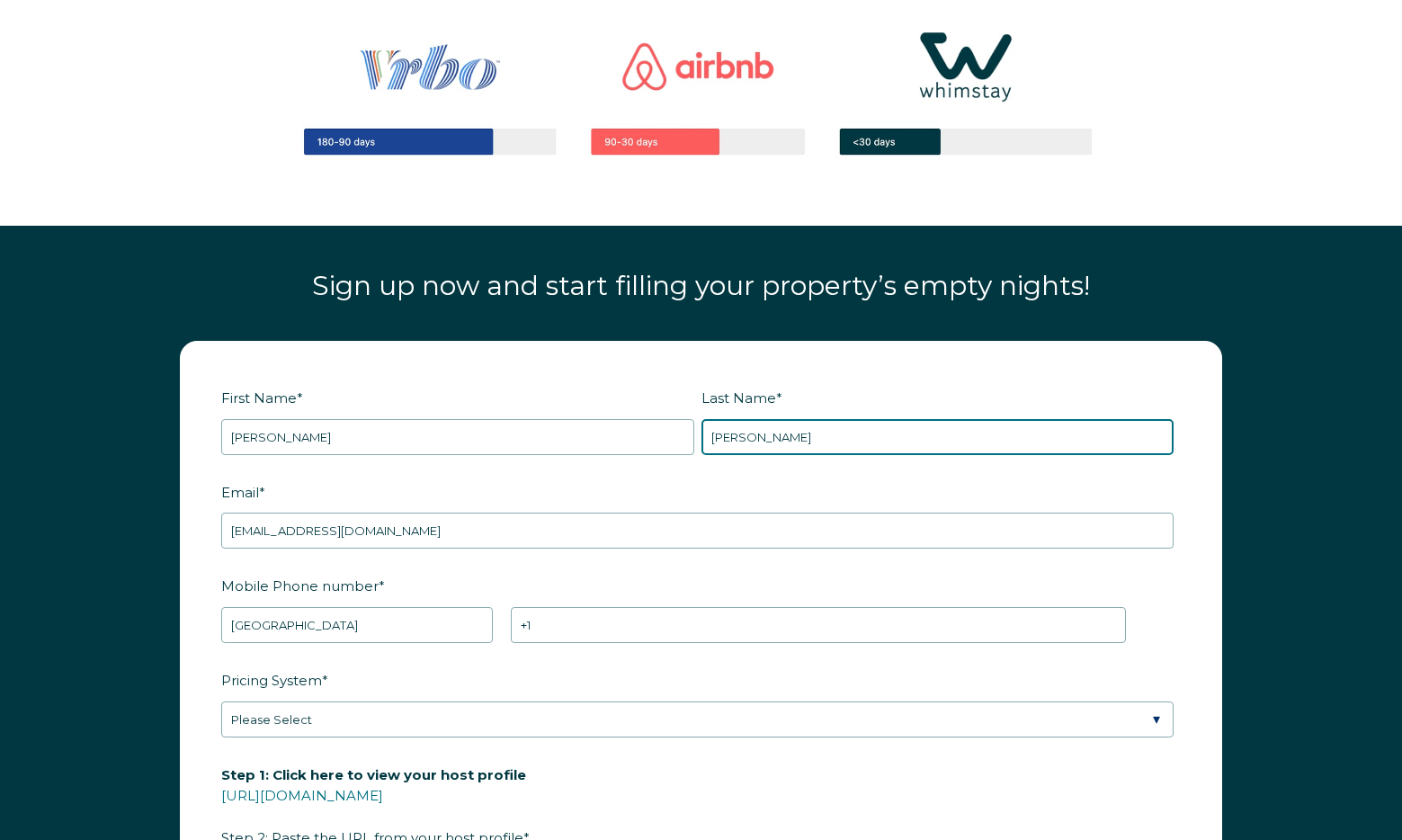
click at [741, 443] on input "Severson" at bounding box center [937, 437] width 473 height 36
type input "RBOT14"
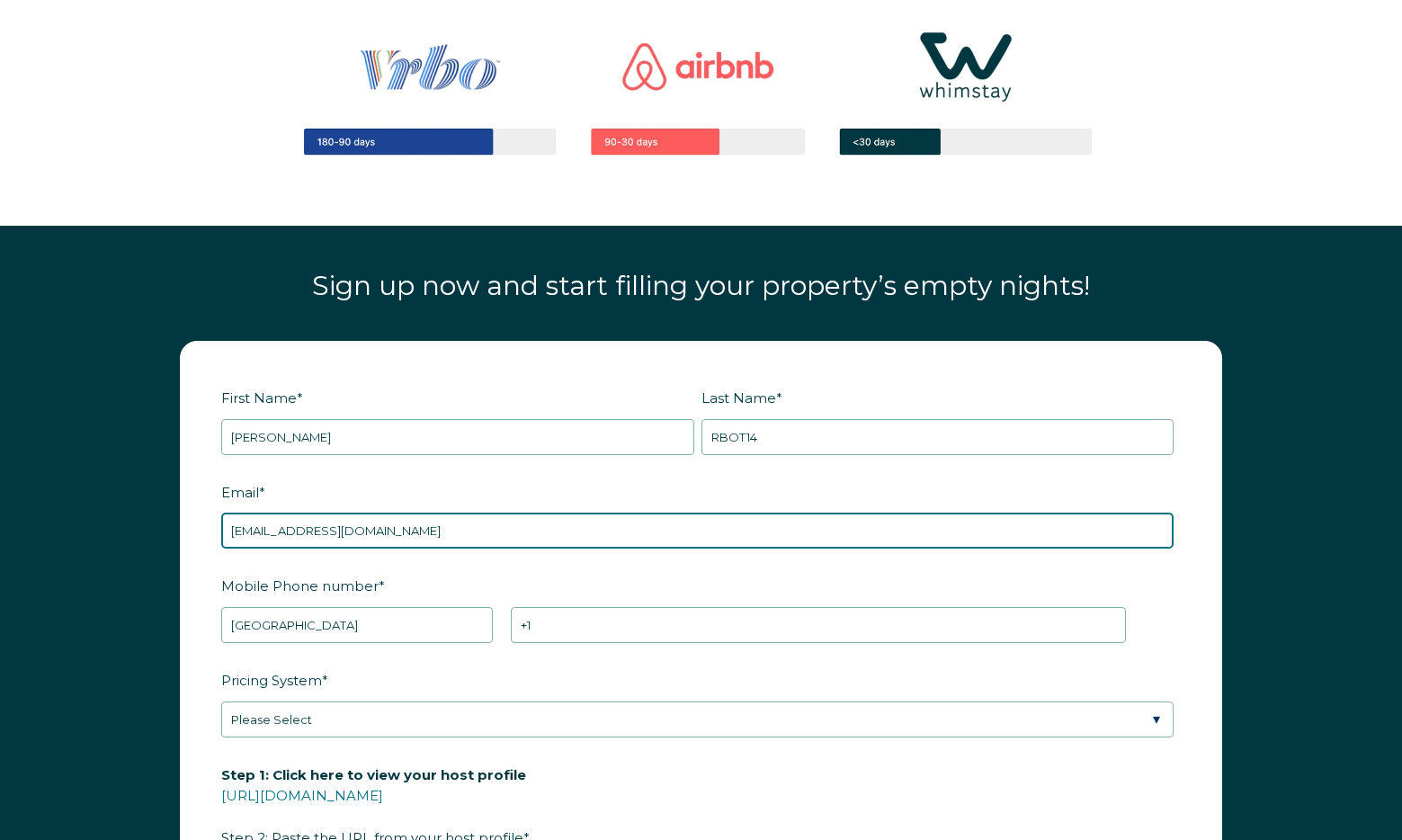
click at [314, 530] on input "joshseverson33@gmail.com" at bounding box center [697, 531] width 952 height 36
type input "joshseverson33+rbot14@gmail.com"
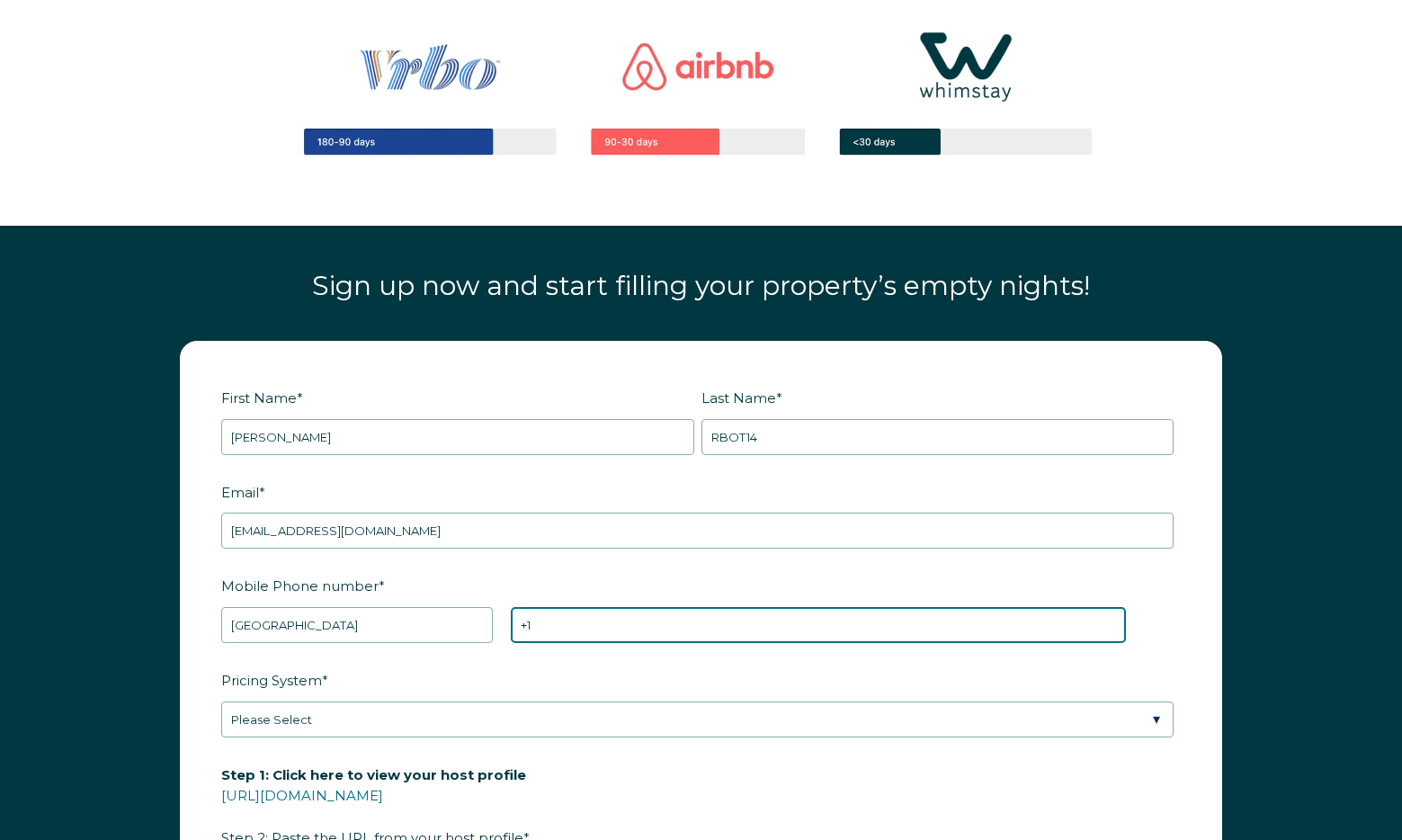
click at [582, 609] on input "+1" at bounding box center [819, 625] width 615 height 36
click at [586, 617] on input "+1" at bounding box center [819, 625] width 615 height 36
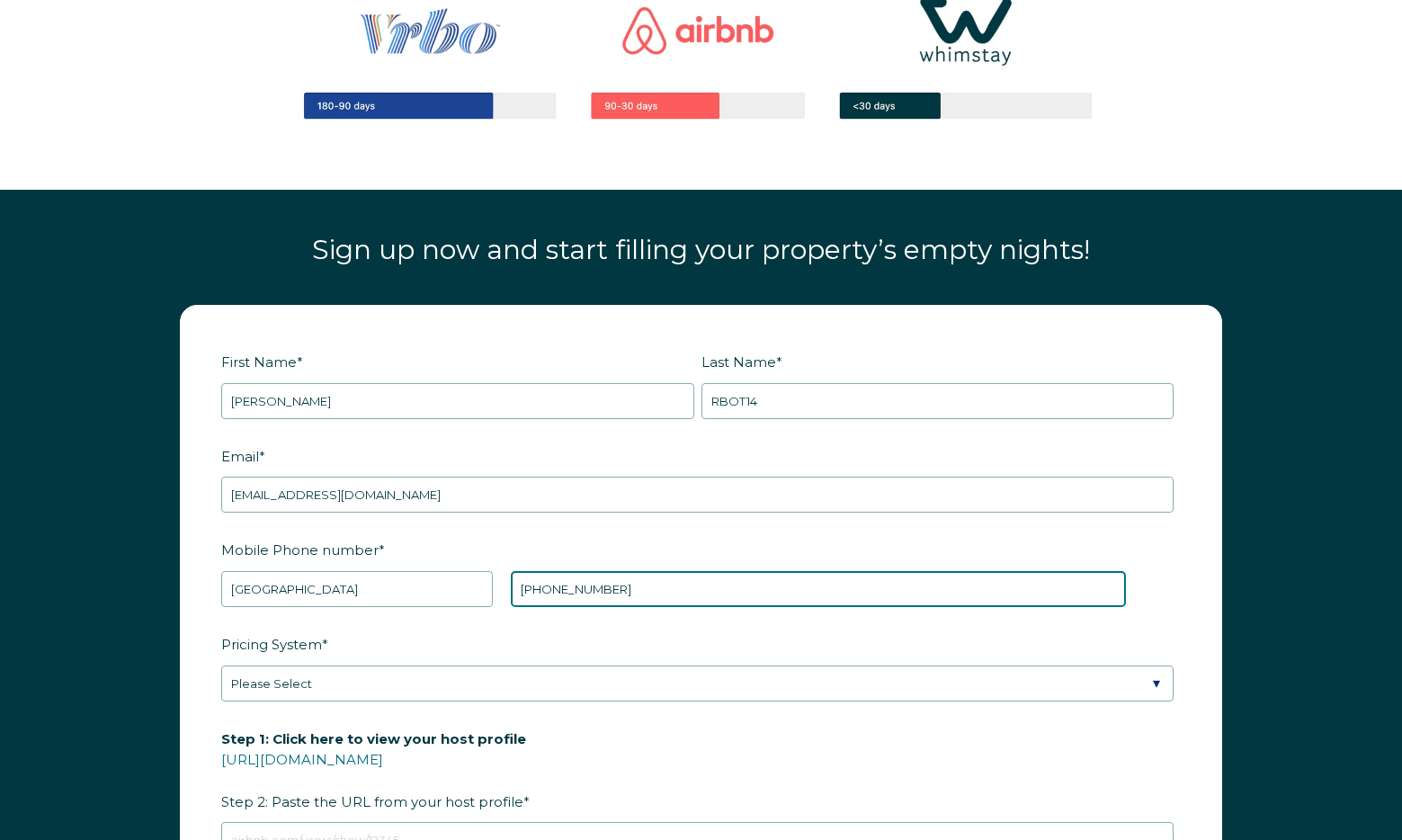
scroll to position [2043, 0]
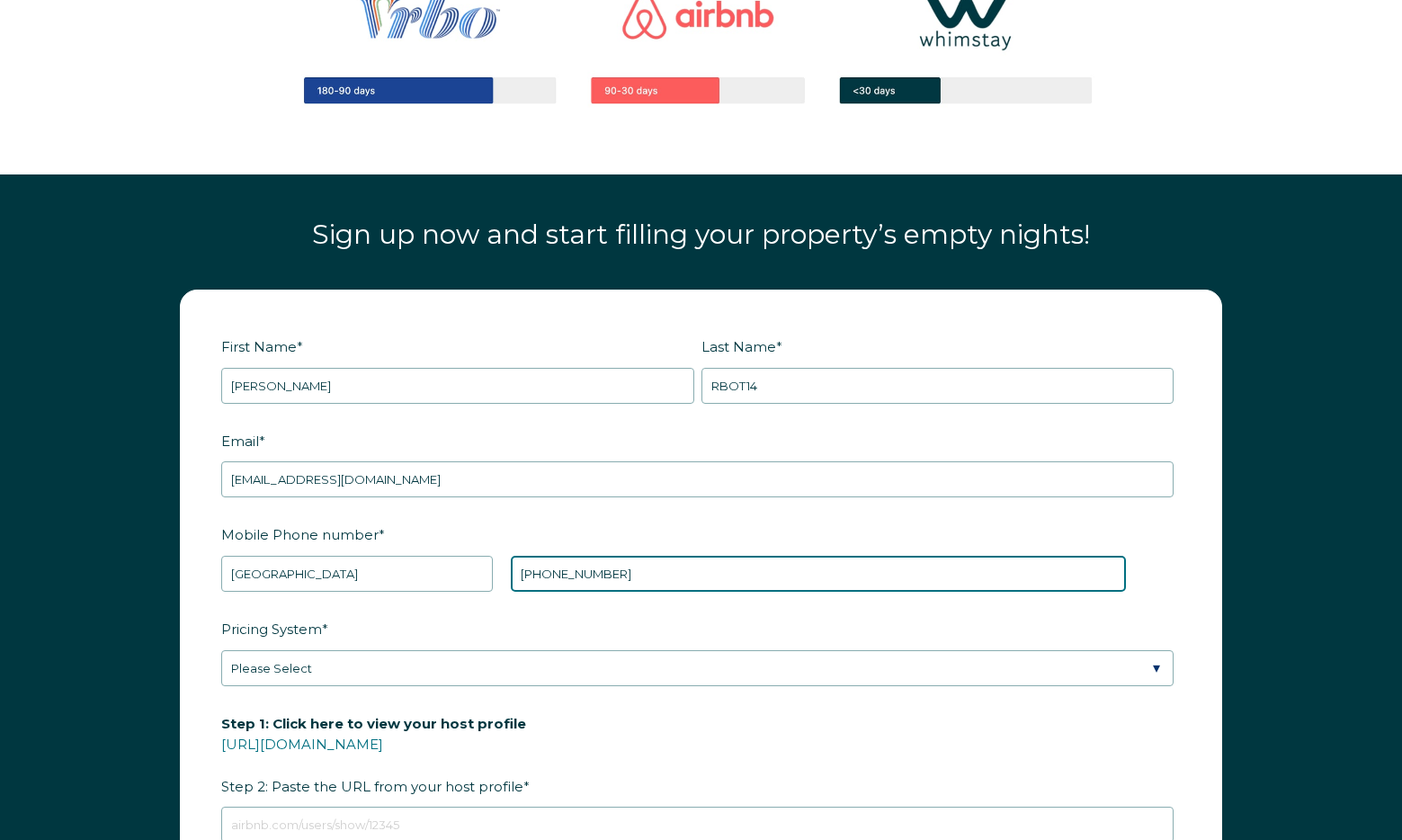
type input "+1 2129987887"
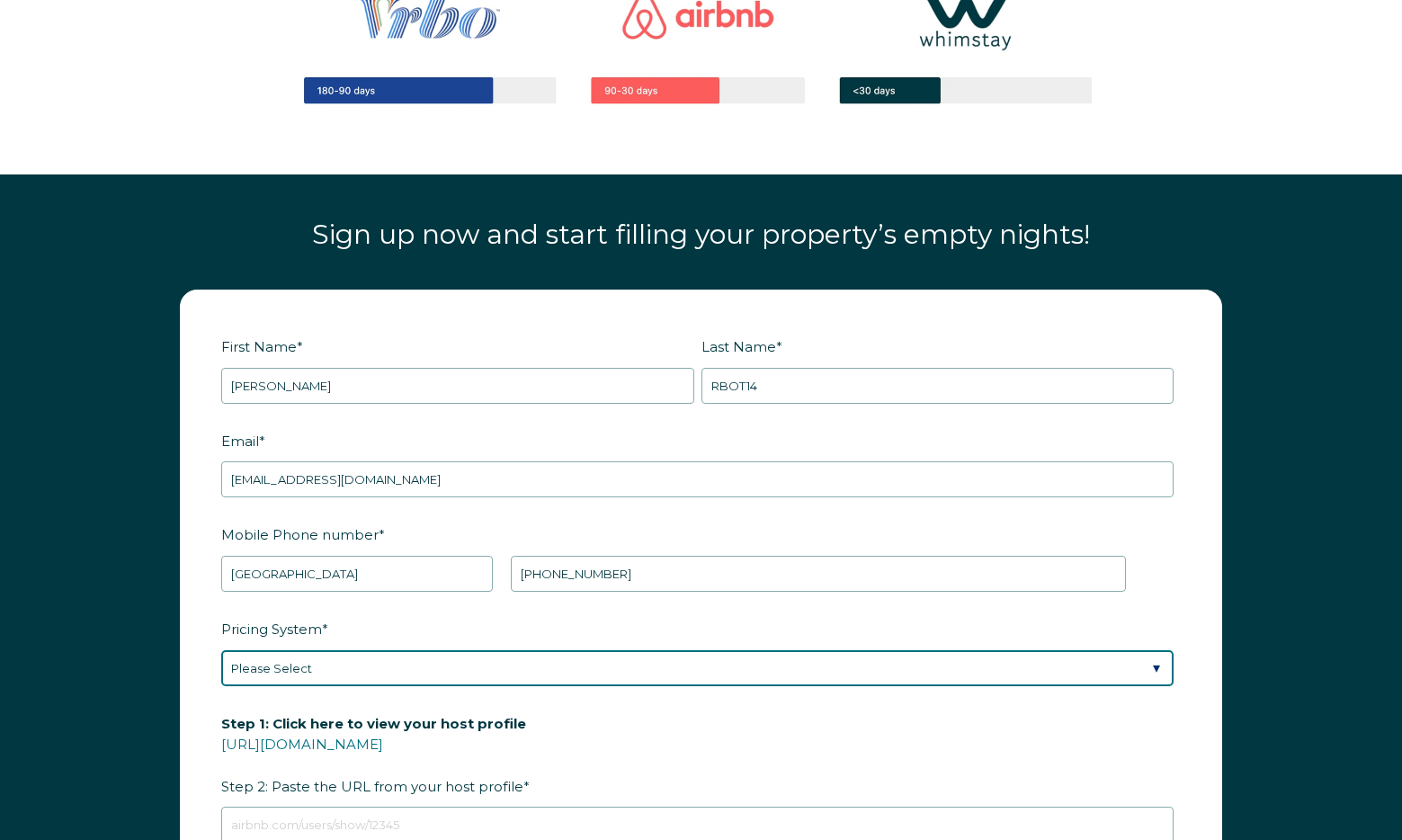
click at [377, 672] on select "Please Select Manual Airbnb Smart Pricing PriceLabs Wheelhouse Beyond Pricing 3…" at bounding box center [697, 668] width 952 height 36
select select "PriceLabs"
click at [222, 650] on select "Please Select Manual Airbnb Smart Pricing PriceLabs Wheelhouse Beyond Pricing 3…" at bounding box center [697, 668] width 952 height 36
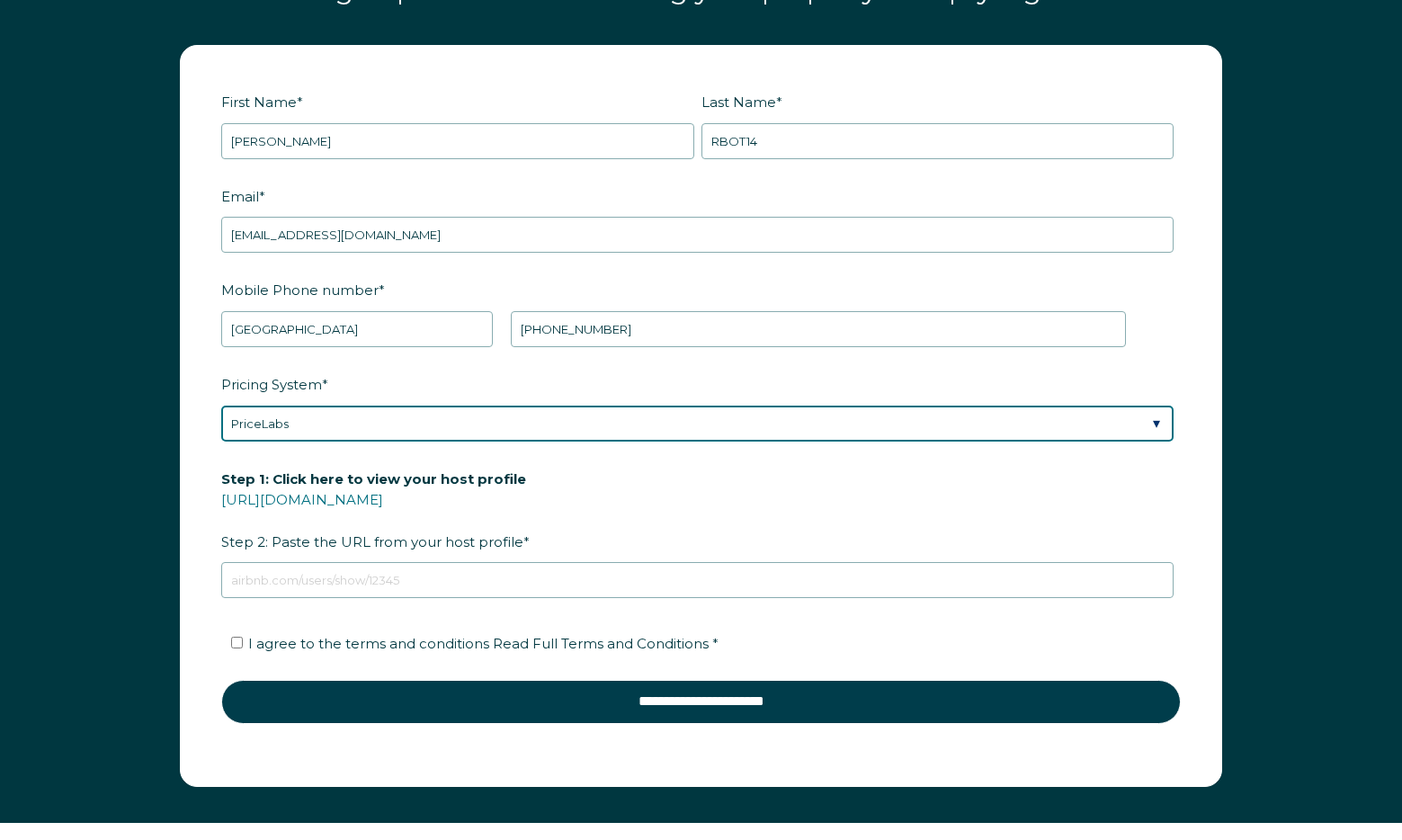
scroll to position [2289, 0]
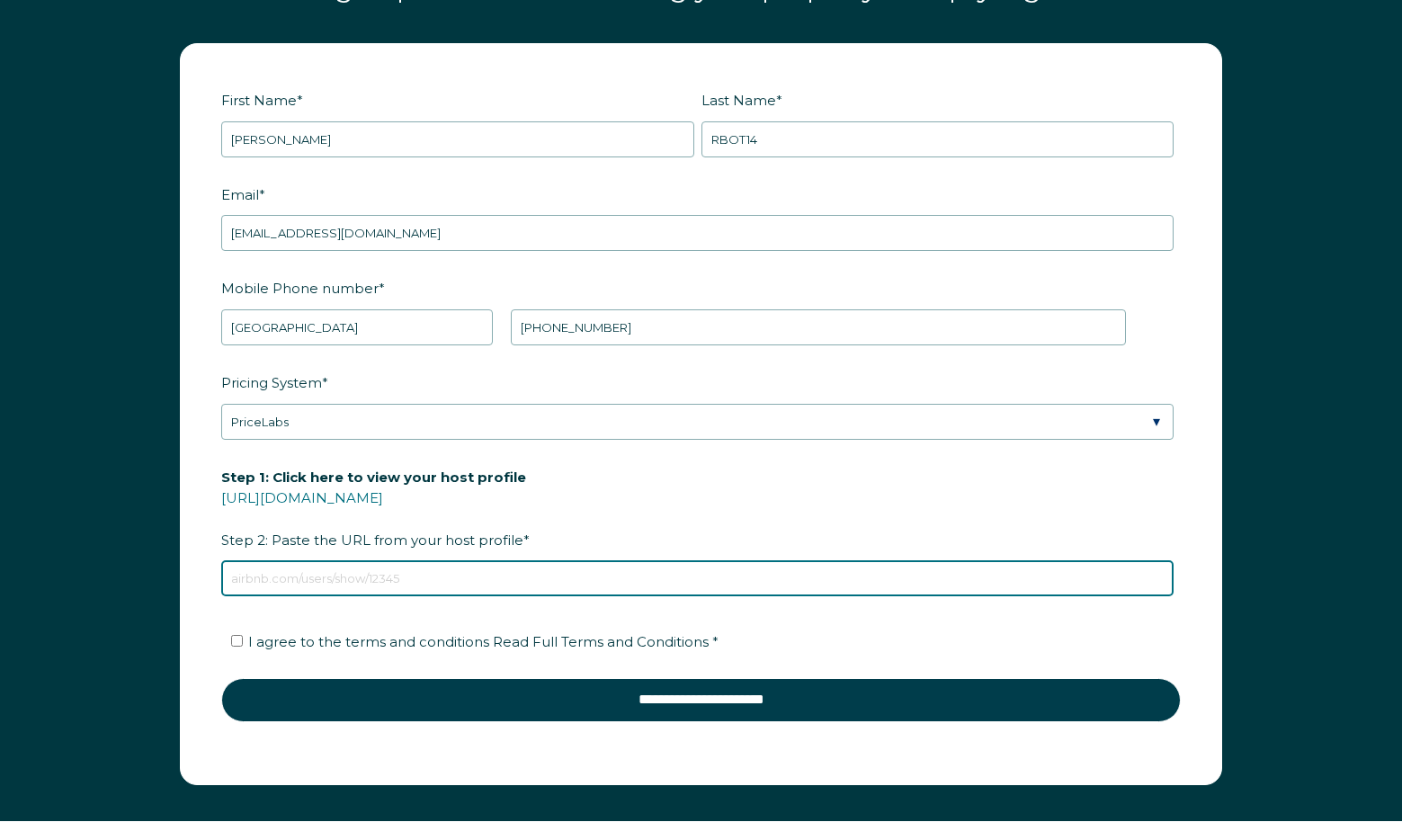
click at [364, 594] on input "Step 1: Click here to view your host profile https://www.airbnb.com/users/show/…" at bounding box center [697, 578] width 952 height 36
click at [403, 578] on input "https://www.airbnb.com/users/show/1495813" at bounding box center [697, 578] width 952 height 36
paste input "17825575"
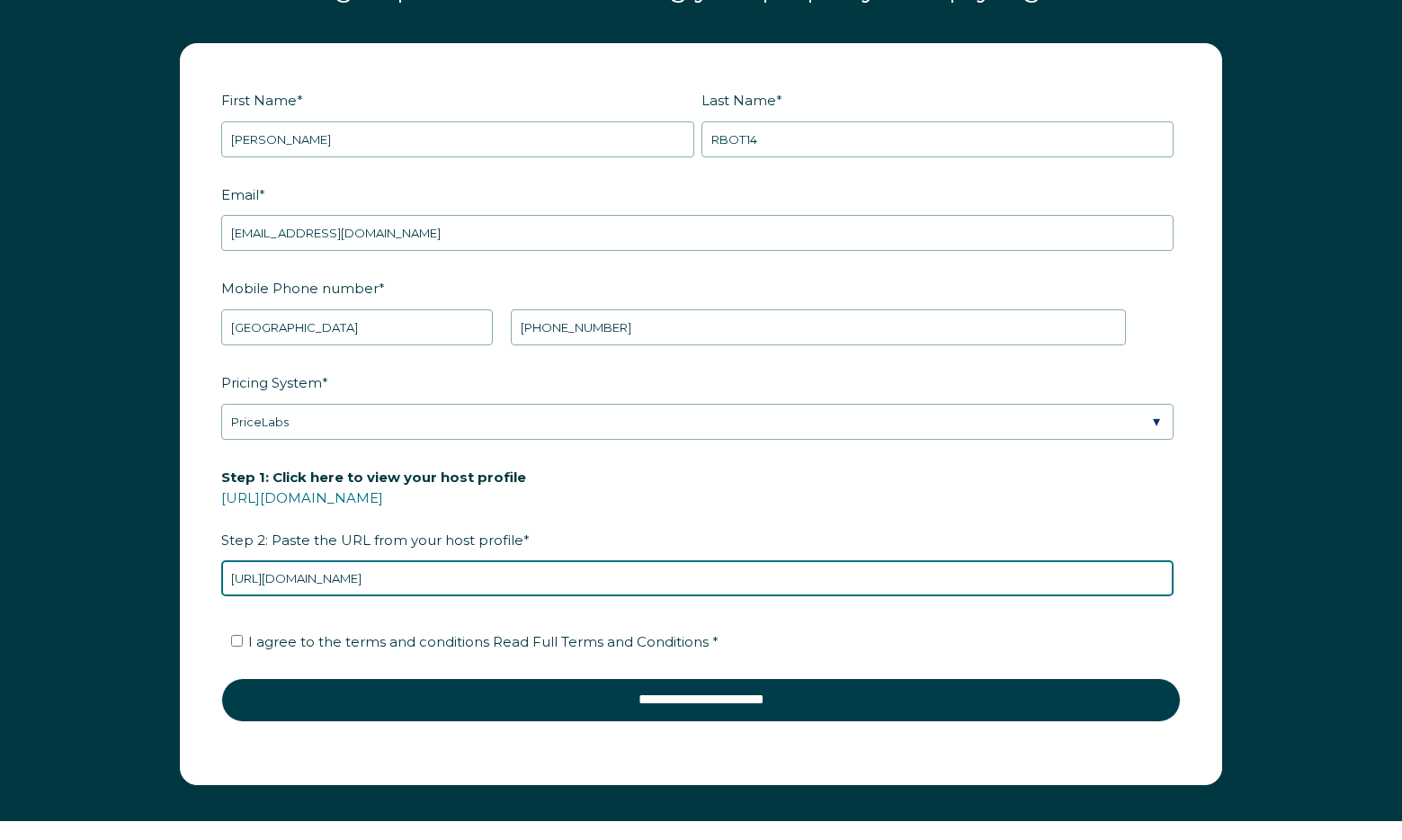
type input "https://www.airbnb.com/users/show/117825575"
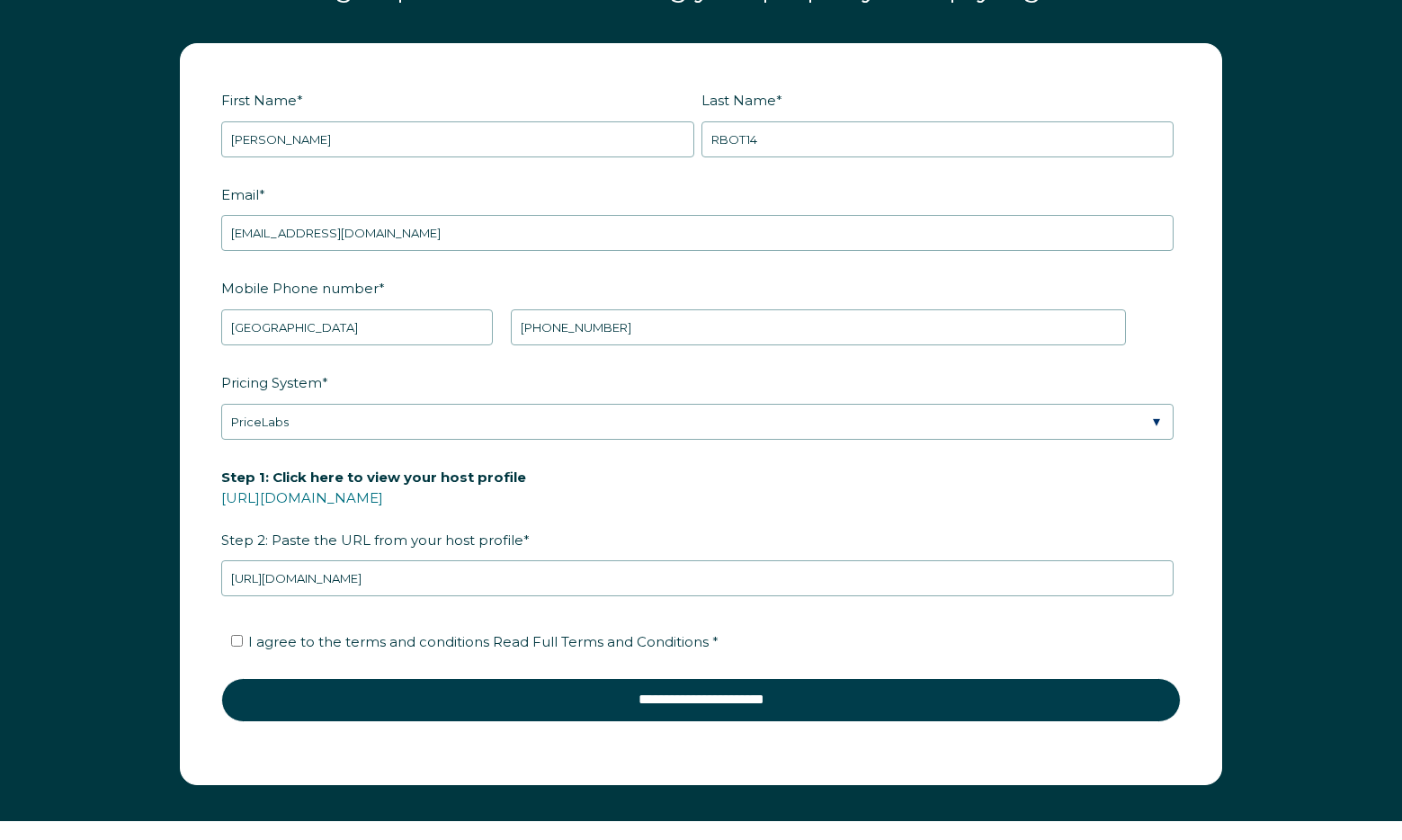
click at [384, 640] on span "I agree to the terms and conditions Read Full Terms and Conditions *" at bounding box center [483, 641] width 470 height 17
click at [242, 640] on input "I agree to the terms and conditions Read Full Terms and Conditions *" at bounding box center [237, 640] width 12 height 12
checkbox input "true"
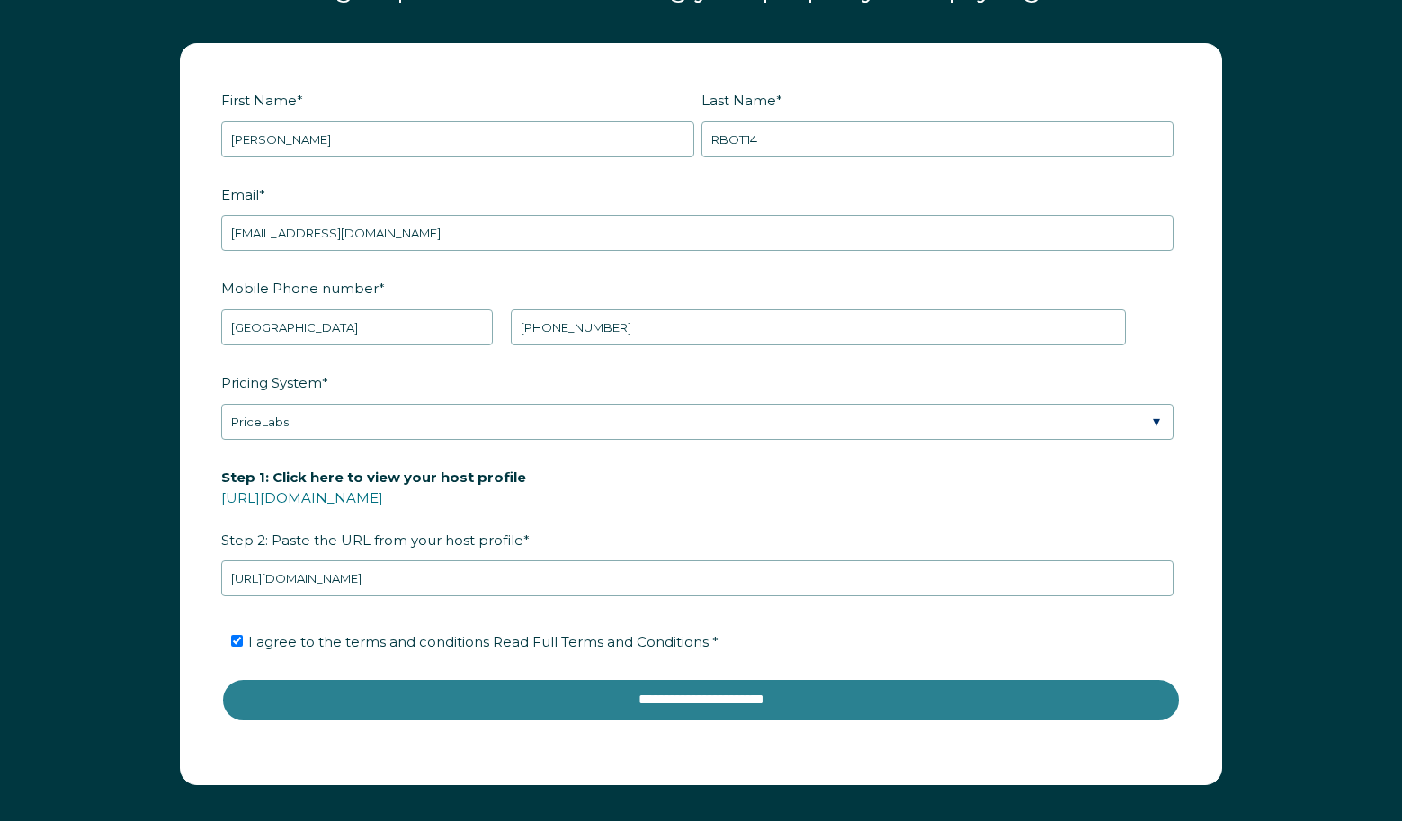
click at [673, 694] on input "**********" at bounding box center [701, 700] width 960 height 43
